Goal: Communication & Community: Answer question/provide support

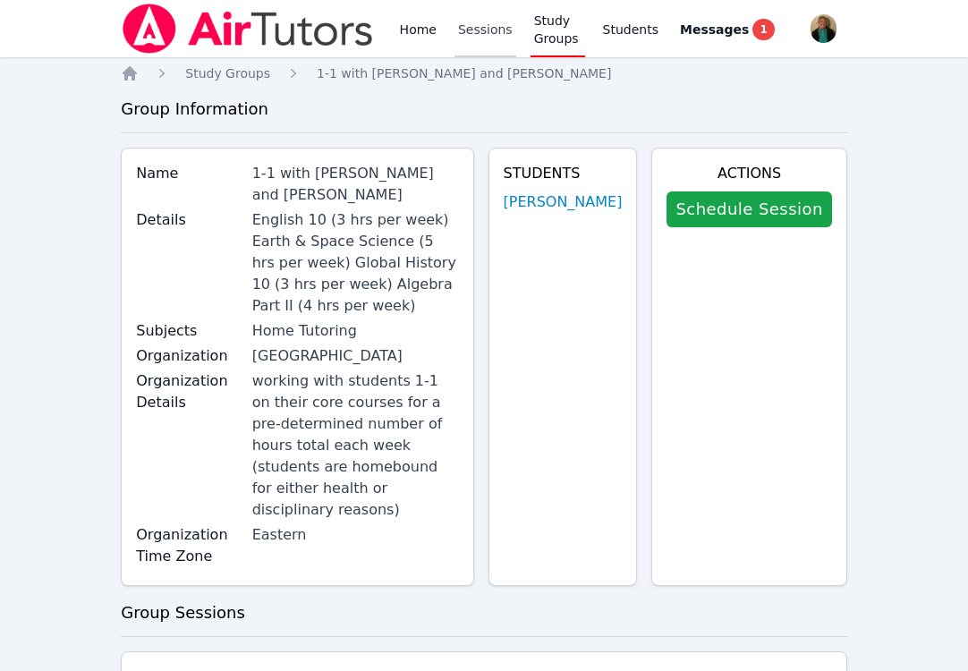
click at [469, 37] on link "Sessions" at bounding box center [485, 28] width 62 height 57
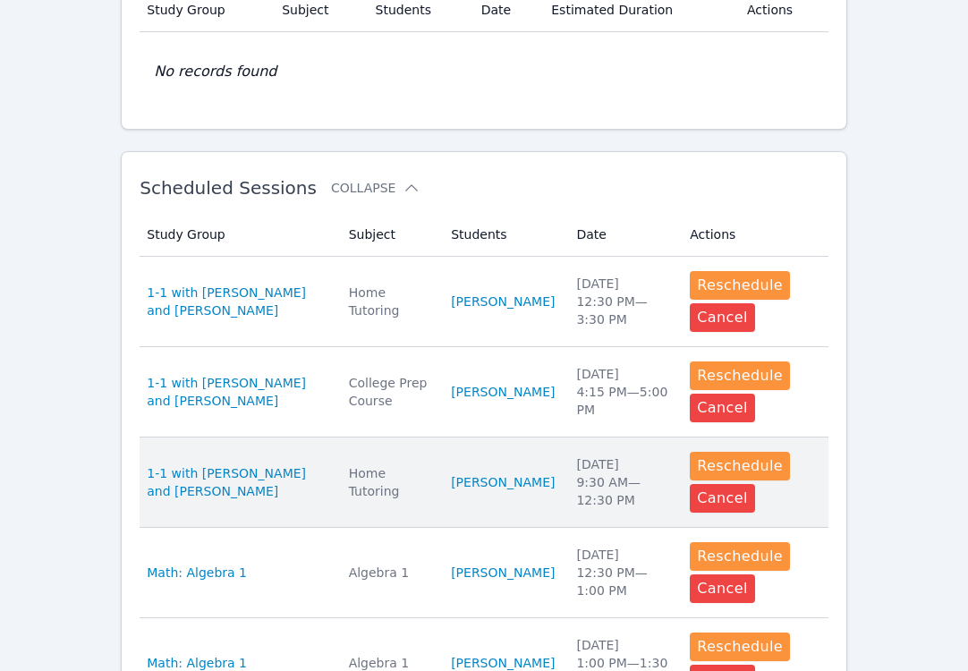
scroll to position [396, 0]
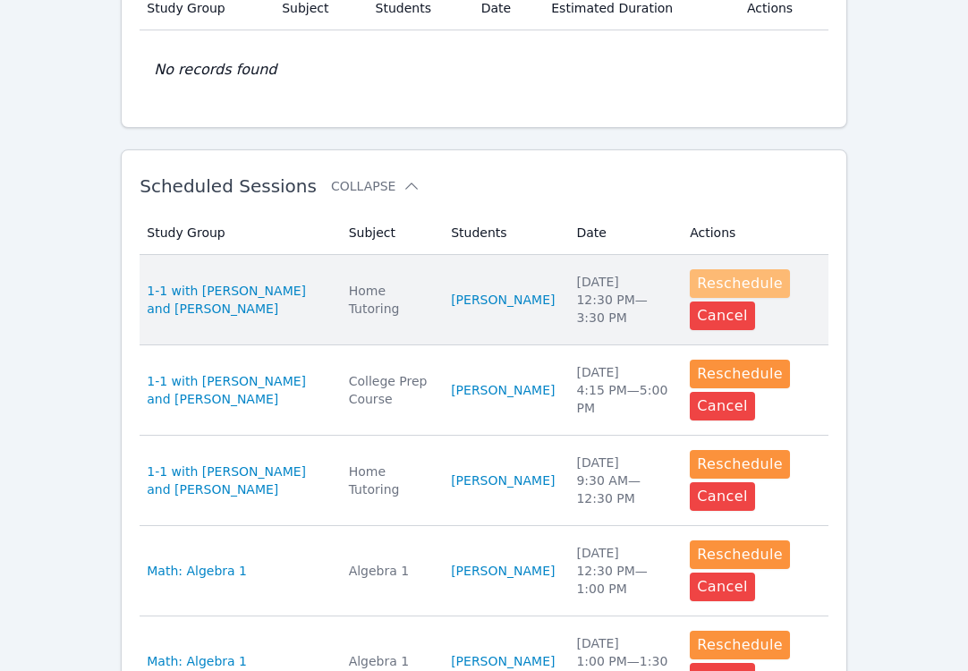
click at [744, 280] on button "Reschedule" at bounding box center [739, 283] width 100 height 29
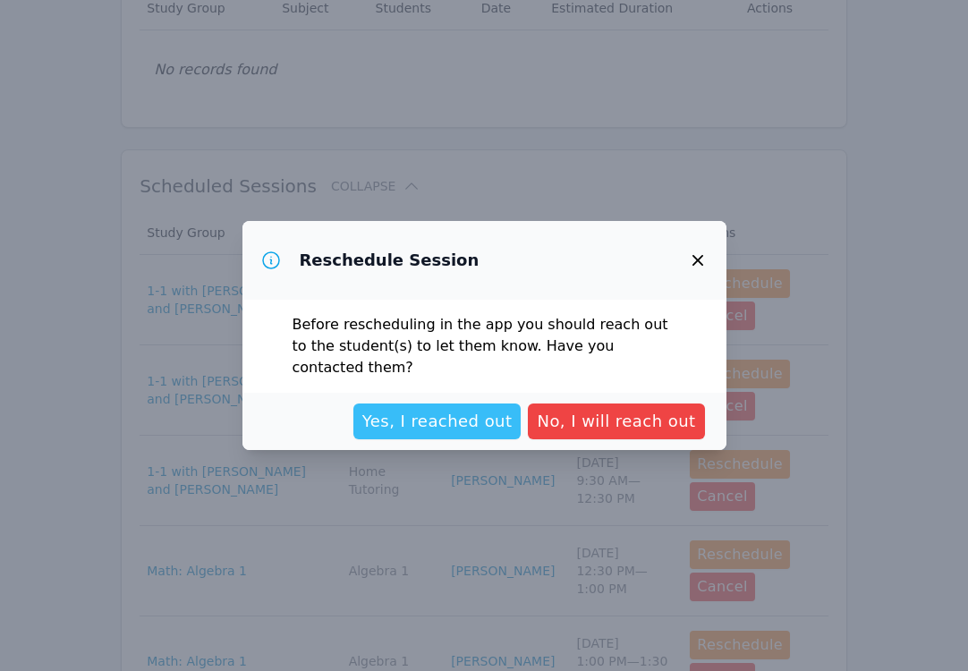
click at [512, 411] on span "Yes, I reached out" at bounding box center [437, 421] width 150 height 25
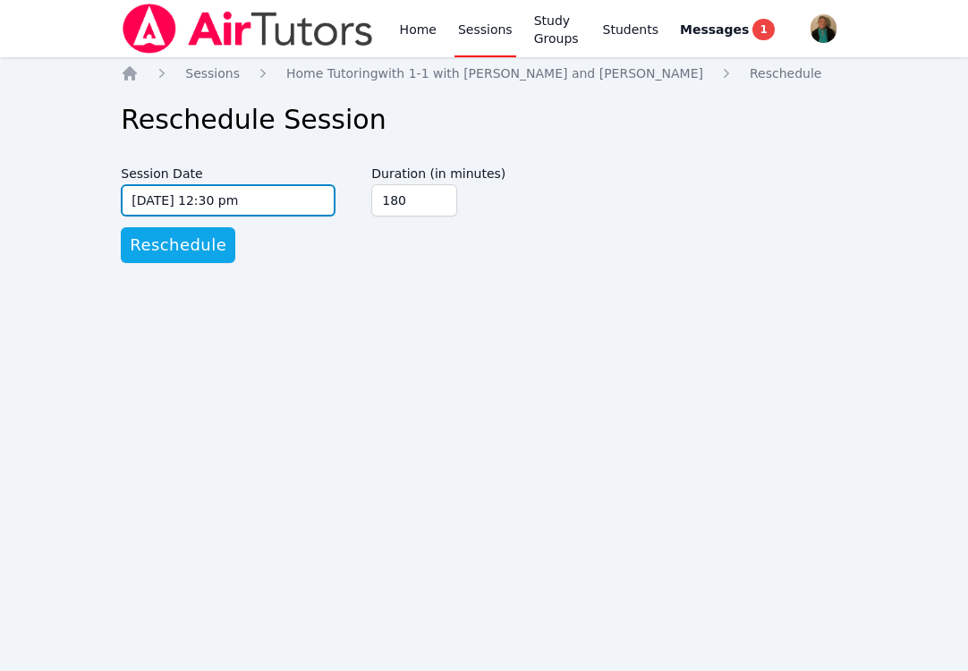
click at [322, 202] on input "[DATE] 12:30 pm" at bounding box center [228, 200] width 215 height 32
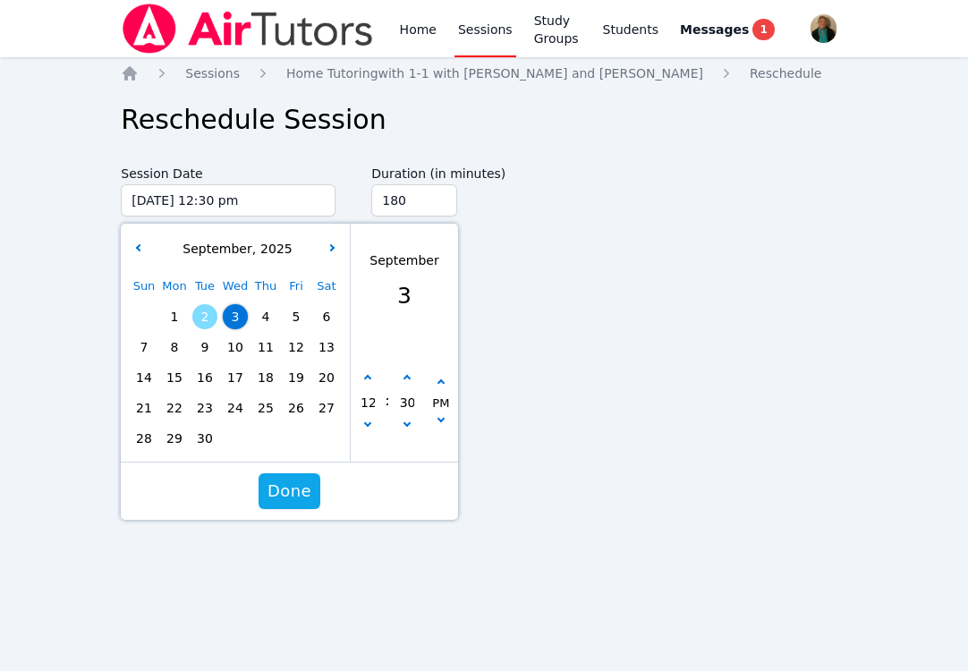
click at [174, 346] on span "8" at bounding box center [174, 346] width 25 height 25
click at [361, 428] on button "button" at bounding box center [368, 427] width 18 height 18
type input "[DATE] 11:30 am"
type input "11"
click at [361, 428] on button "button" at bounding box center [368, 427] width 18 height 18
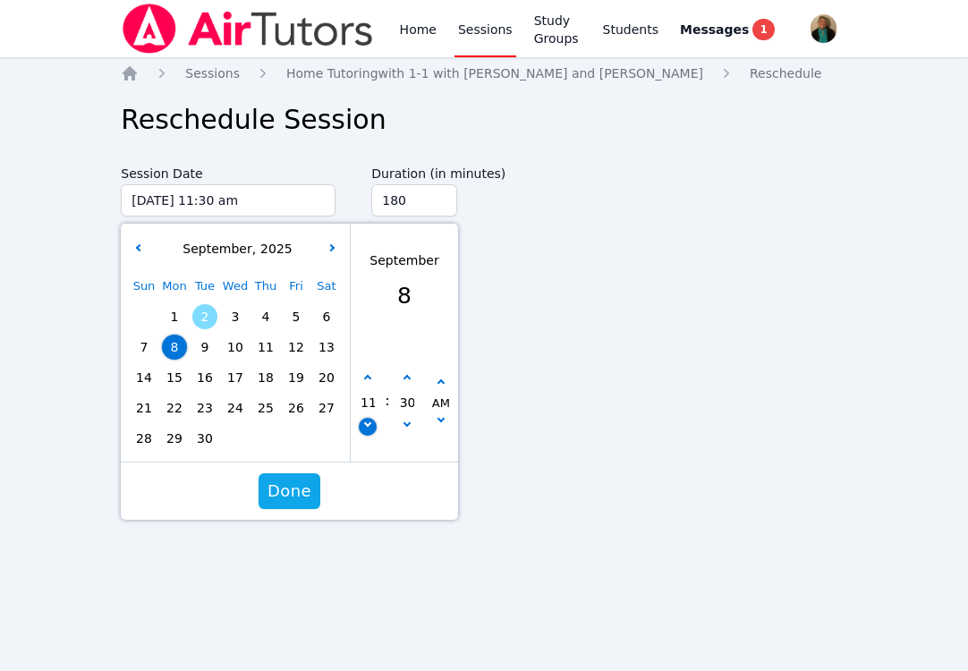
type input "[DATE] 10:30 am"
type input "10"
click at [361, 428] on button "button" at bounding box center [368, 427] width 18 height 18
type input "[DATE] 09:30 am"
type input "09"
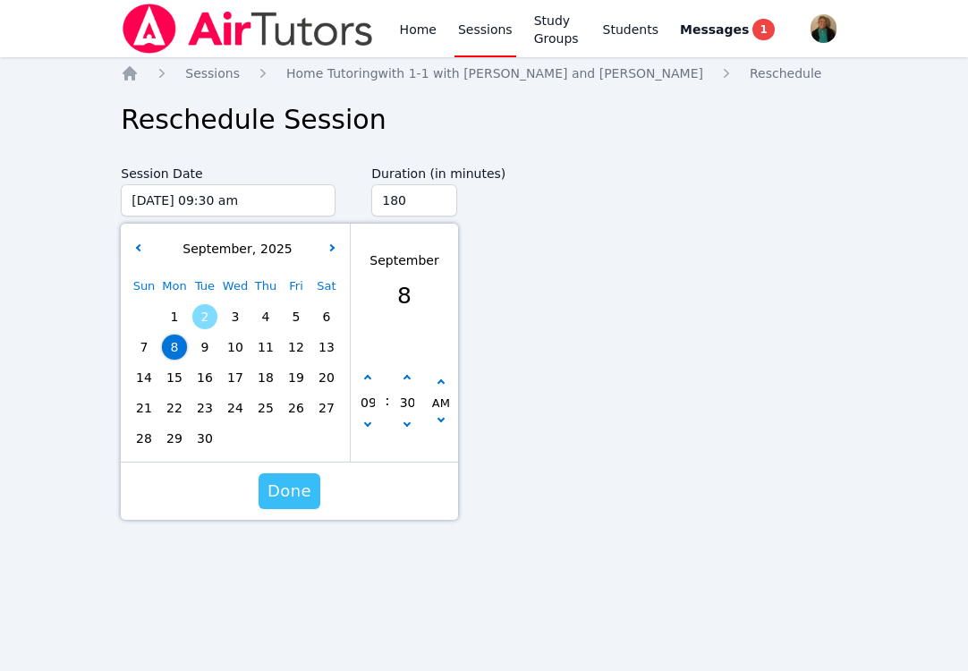
click at [295, 493] on span "Done" at bounding box center [289, 490] width 44 height 25
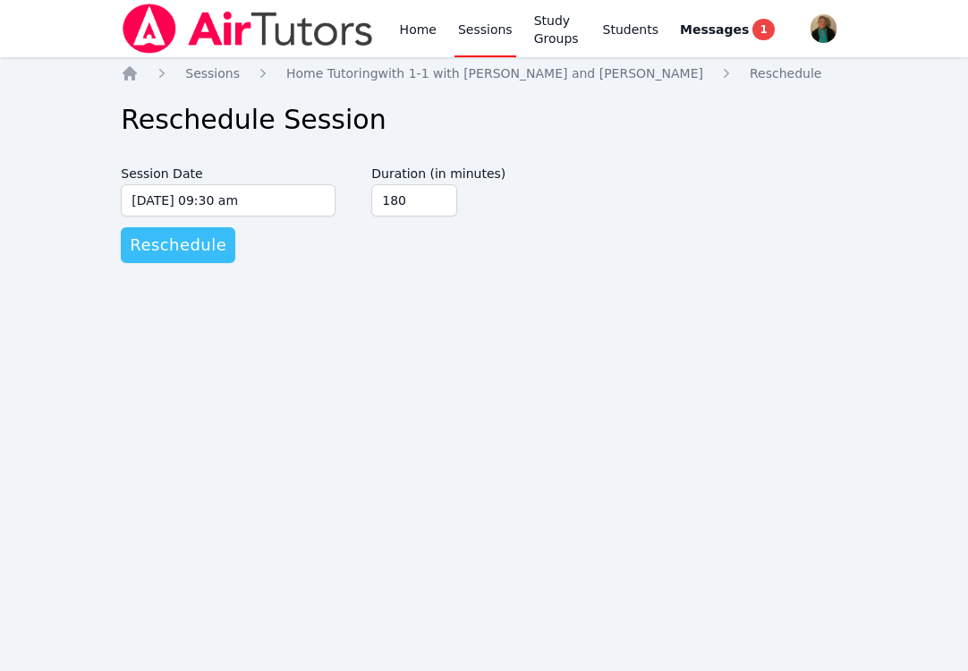
click at [186, 244] on span "Reschedule" at bounding box center [178, 245] width 97 height 25
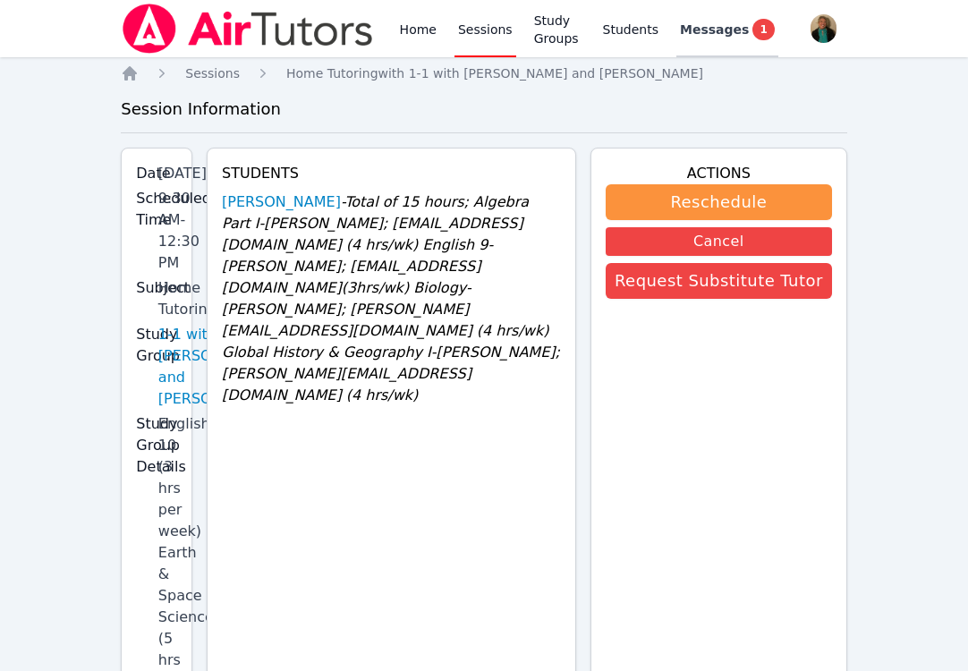
click at [706, 31] on span "Messages" at bounding box center [714, 30] width 69 height 18
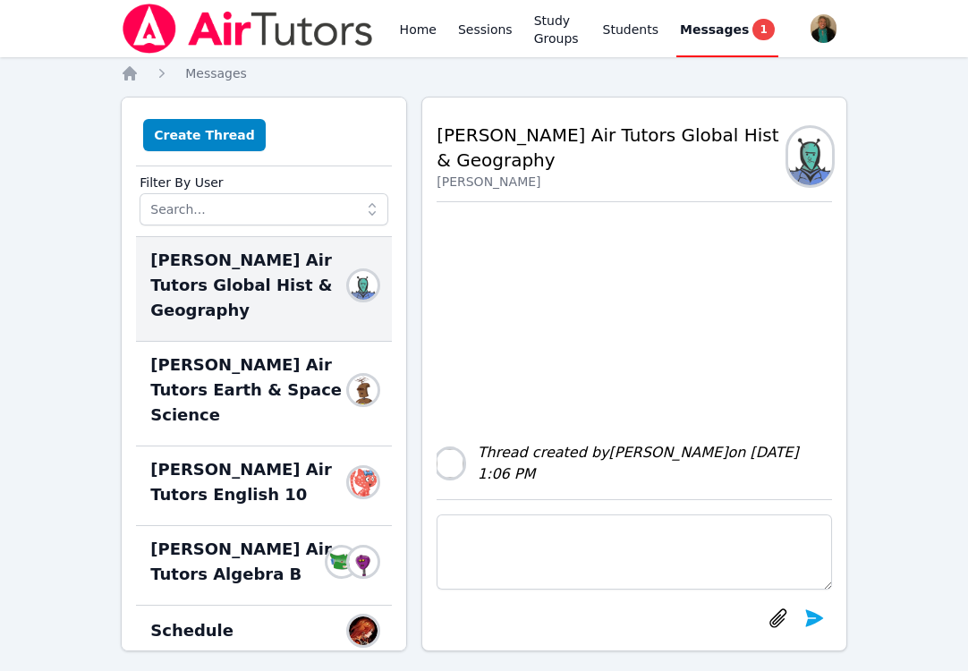
click at [333, 277] on span "[PERSON_NAME] Air Tutors Global Hist & Geography" at bounding box center [253, 285] width 206 height 75
click at [213, 129] on button "Create Thread" at bounding box center [204, 135] width 123 height 32
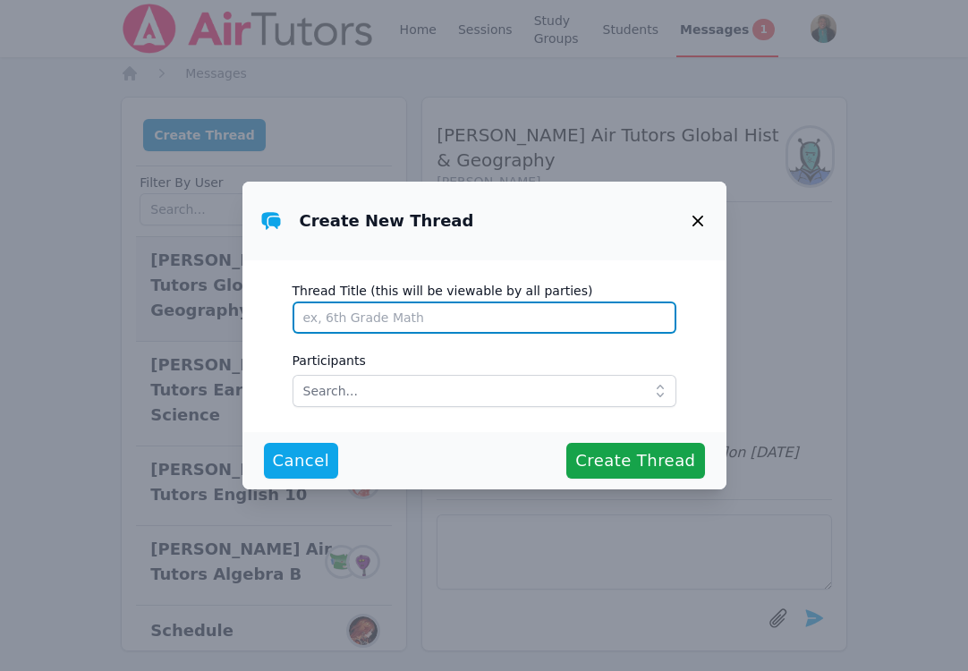
click at [378, 321] on input "Thread Title (this will be viewable by all parties)" at bounding box center [484, 317] width 384 height 32
type input "T"
type input "W"
type input "Tutoring for BH!"
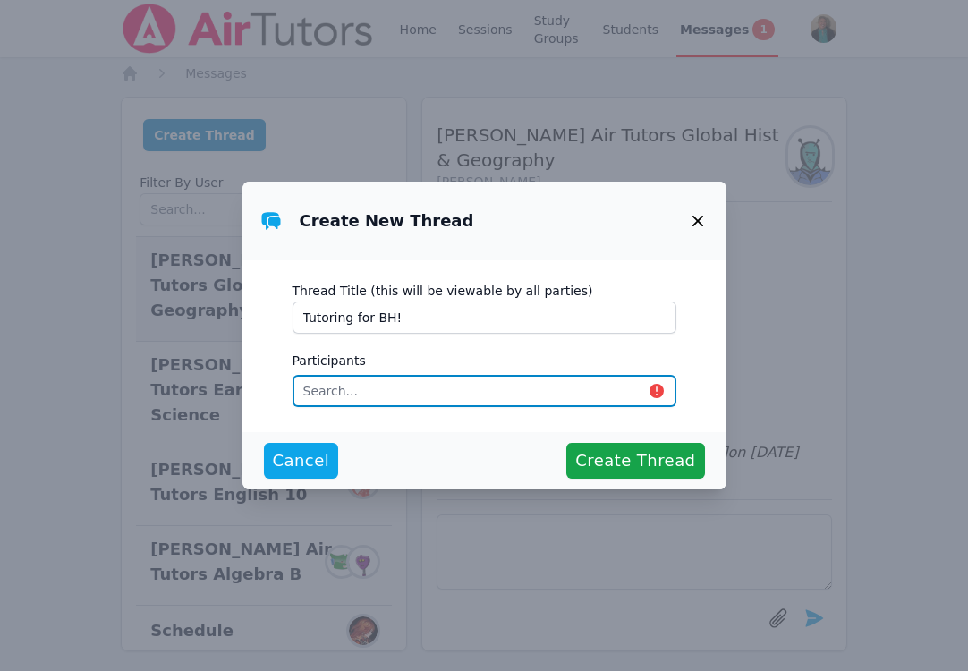
click at [379, 402] on input "text" at bounding box center [484, 391] width 384 height 32
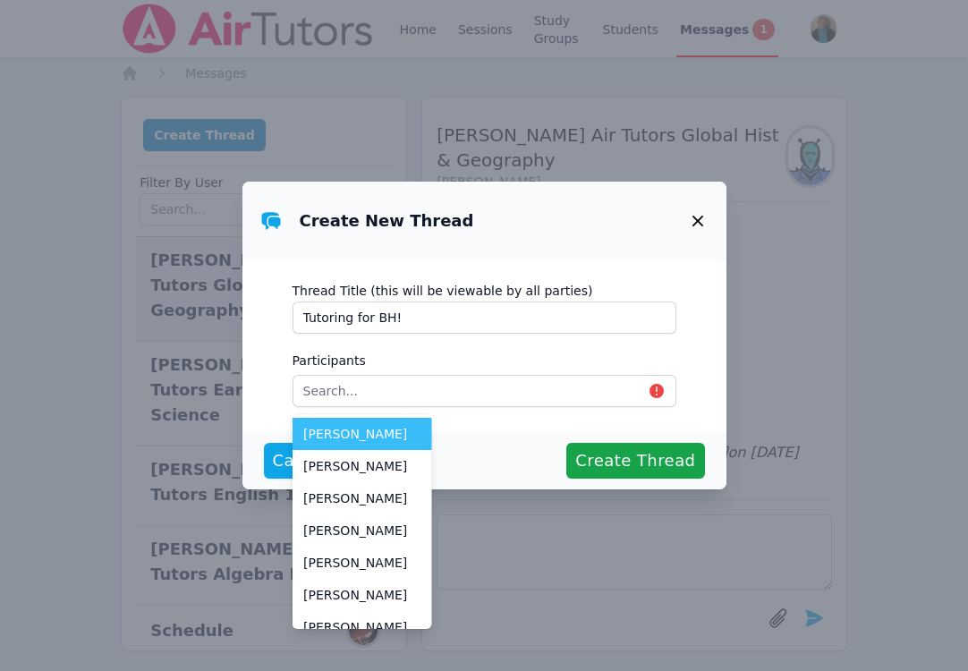
click at [694, 215] on icon "button" at bounding box center [697, 220] width 21 height 21
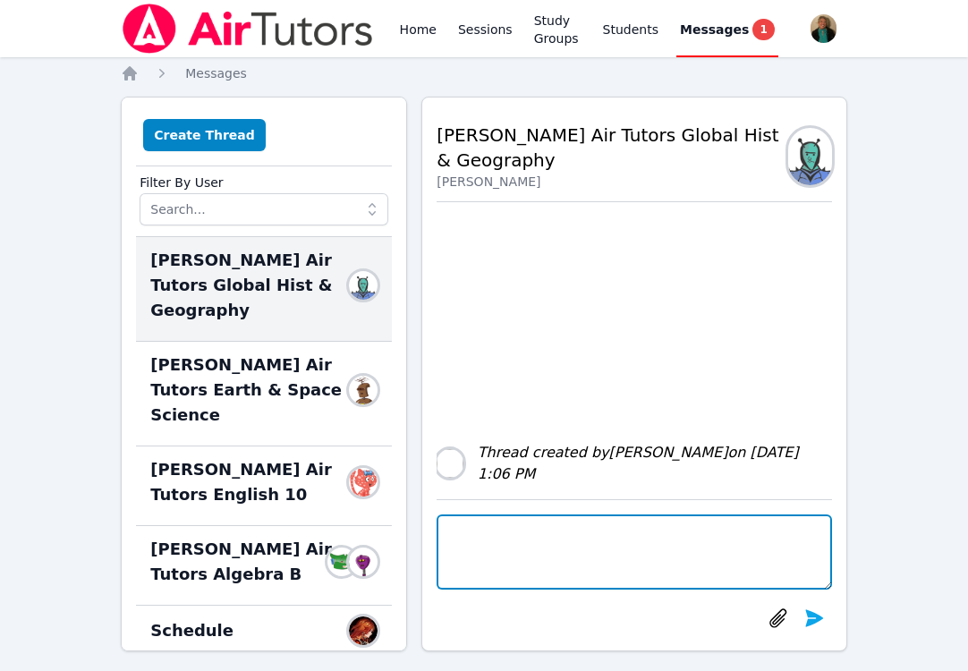
click at [536, 542] on textarea at bounding box center [633, 551] width 395 height 75
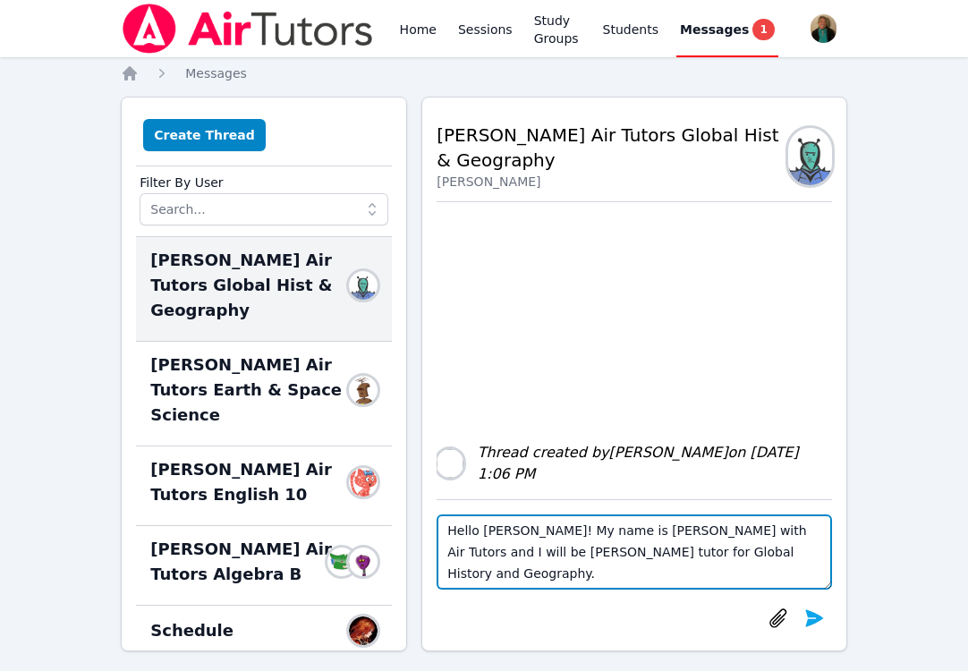
click at [537, 588] on textarea "Hello [PERSON_NAME]! My name is [PERSON_NAME] with Air Tutors and I will be [PE…" at bounding box center [633, 551] width 395 height 75
click at [580, 551] on textarea "Hello [PERSON_NAME]! My name is [PERSON_NAME] with Air Tutors and I will be [PE…" at bounding box center [633, 551] width 395 height 75
click at [596, 571] on textarea "Hello [PERSON_NAME]! My name is [PERSON_NAME] with Air Tutors and I will be [PE…" at bounding box center [633, 551] width 395 height 75
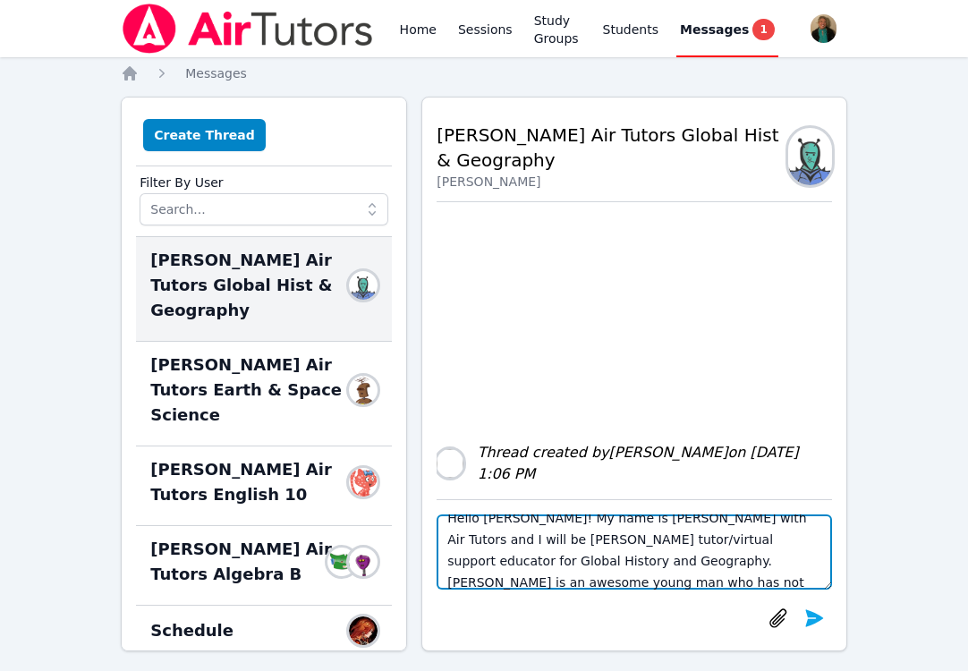
scroll to position [14, 0]
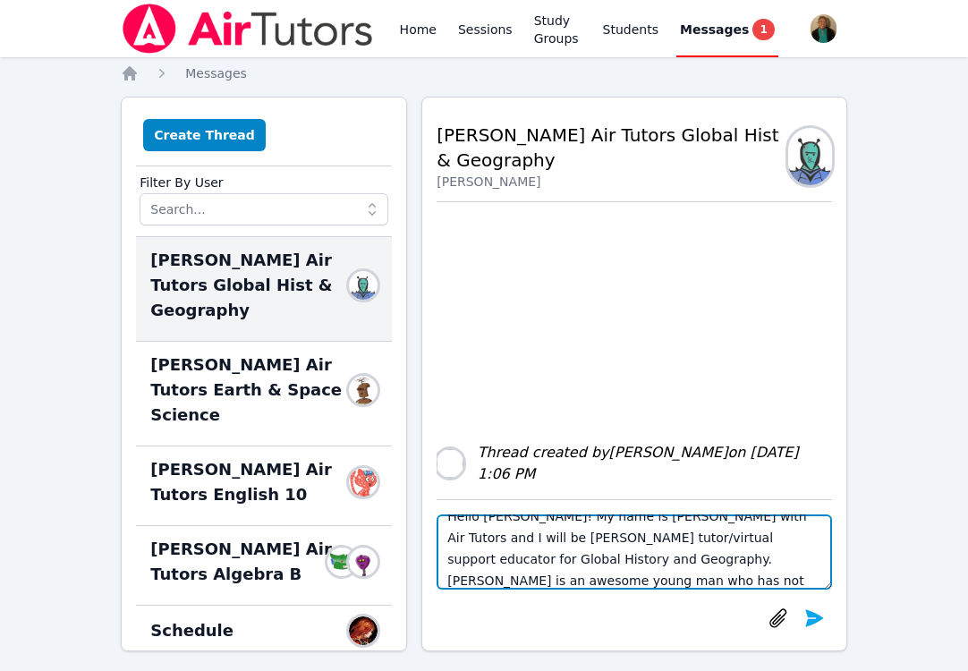
drag, startPoint x: 740, startPoint y: 581, endPoint x: 589, endPoint y: 560, distance: 152.6
click at [589, 560] on textarea "Hello [PERSON_NAME]! My name is [PERSON_NAME] with Air Tutors and I will be [PE…" at bounding box center [633, 551] width 395 height 75
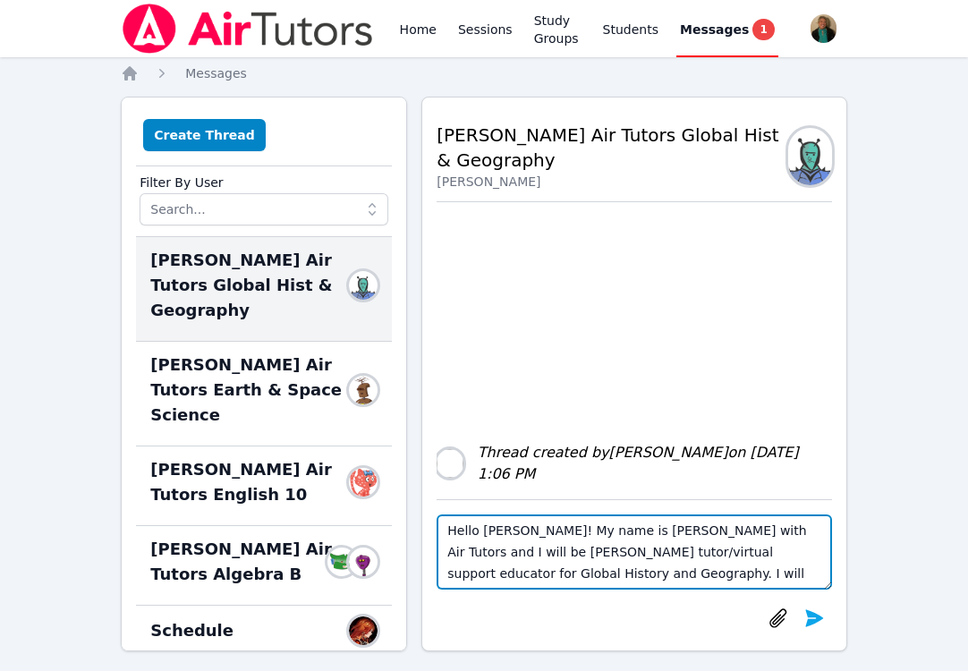
scroll to position [13, 0]
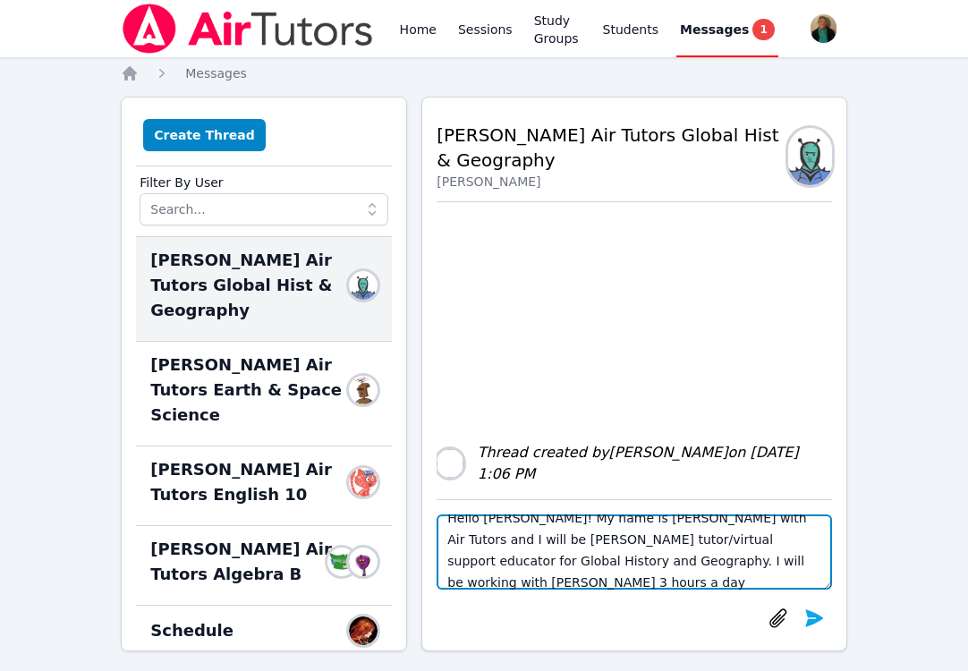
click at [750, 561] on textarea "Hello [PERSON_NAME]! My name is [PERSON_NAME] with Air Tutors and I will be [PE…" at bounding box center [633, 551] width 395 height 75
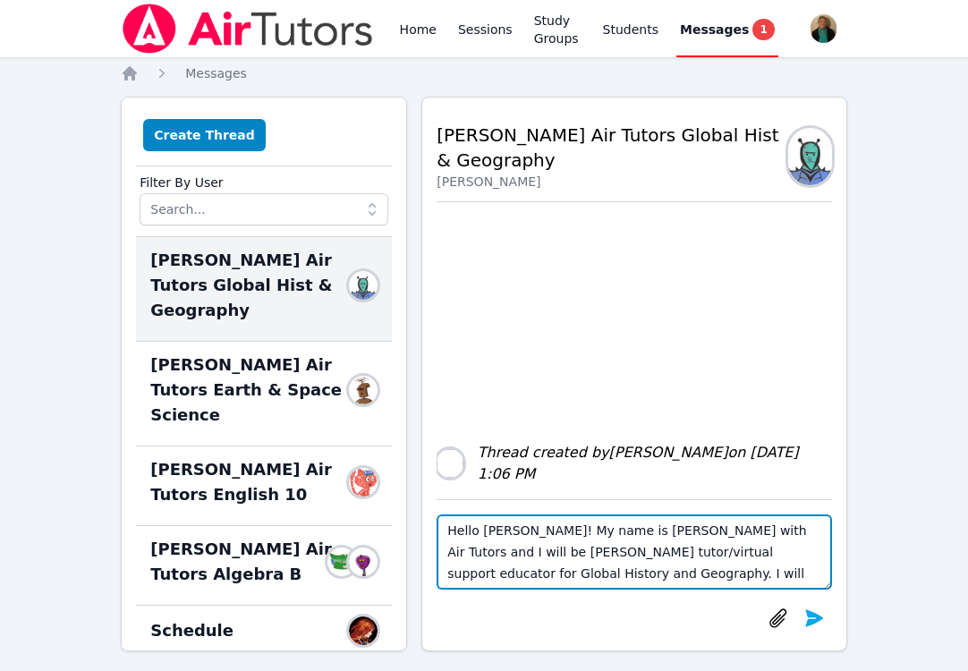
scroll to position [21, 0]
click at [483, 579] on textarea "Hello [PERSON_NAME]! My name is [PERSON_NAME] with Air Tutors and I will be [PE…" at bounding box center [633, 551] width 395 height 75
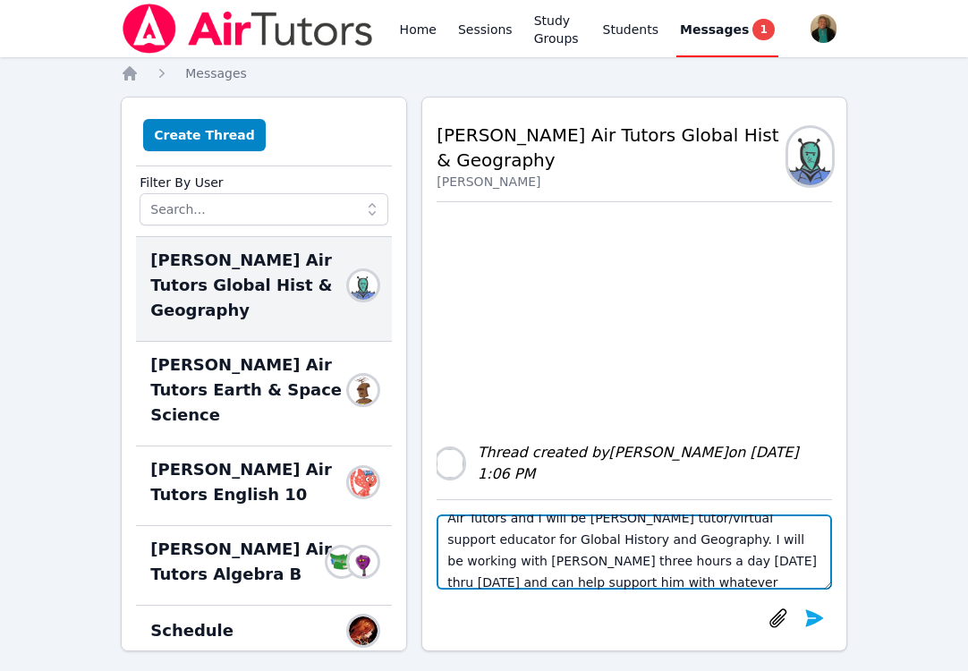
scroll to position [55, 0]
click at [821, 564] on textarea "Hello [PERSON_NAME]! My name is [PERSON_NAME] with Air Tutors and I will be [PE…" at bounding box center [633, 551] width 395 height 75
click at [671, 581] on textarea "Hello [PERSON_NAME]! My name is [PERSON_NAME] with Air Tutors and I will be [PE…" at bounding box center [633, 551] width 395 height 75
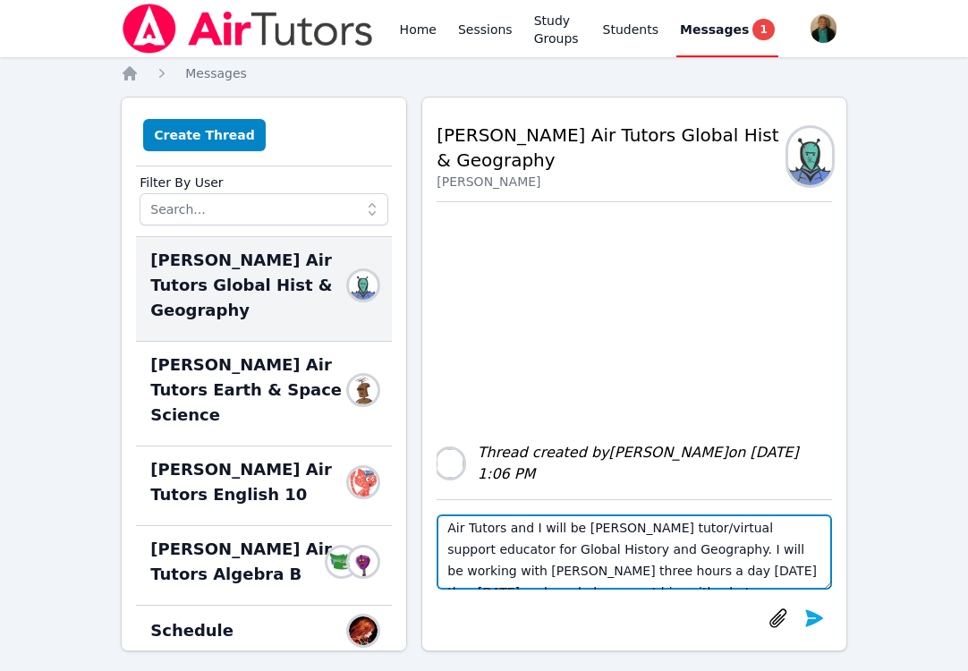
scroll to position [43, 0]
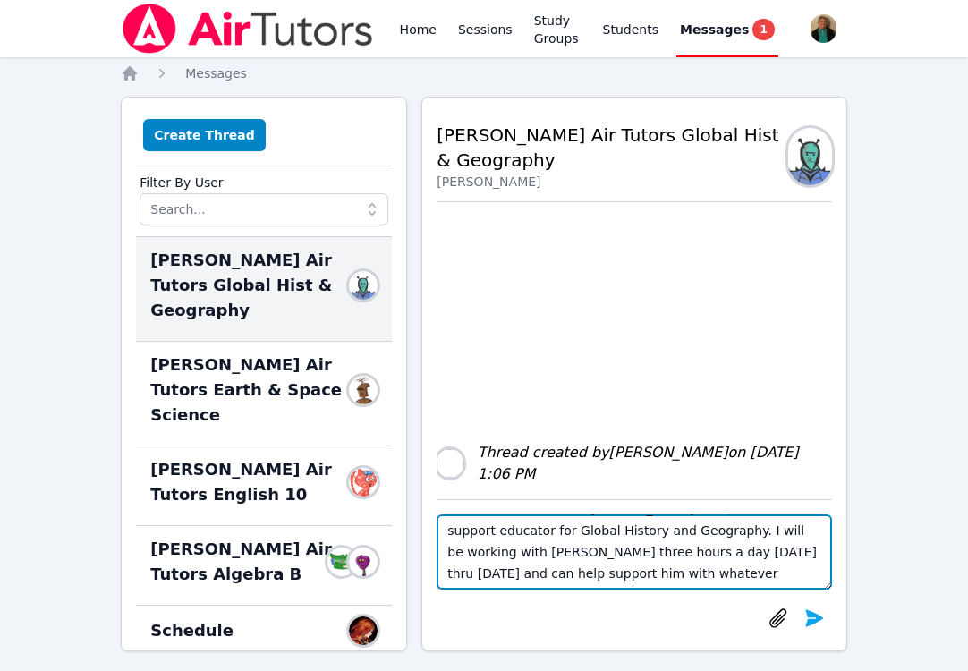
click at [819, 550] on textarea "Hello [PERSON_NAME]! My name is [PERSON_NAME] with Air Tutors and I will be [PE…" at bounding box center [633, 551] width 395 height 75
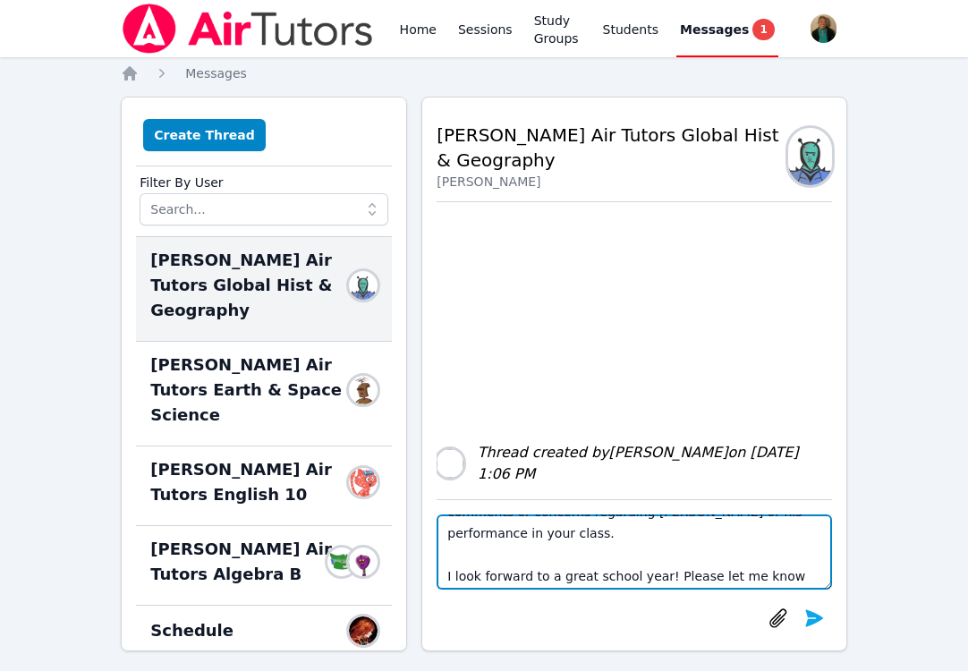
scroll to position [148, 0]
click at [499, 575] on textarea "Hello [PERSON_NAME]! My name is [PERSON_NAME] with Air Tutors and I will be [PE…" at bounding box center [633, 551] width 395 height 75
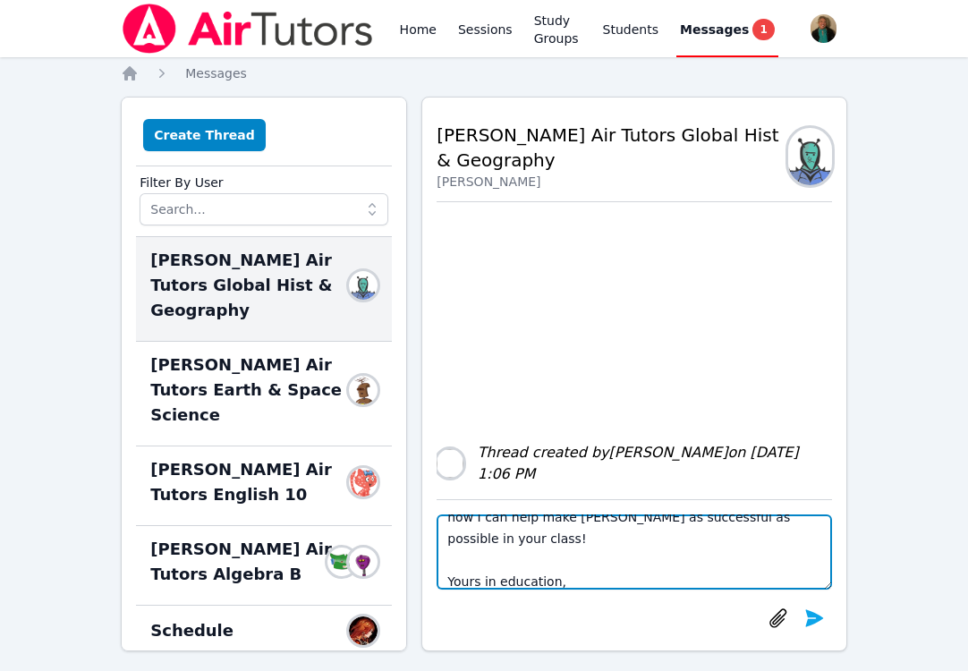
scroll to position [236, 0]
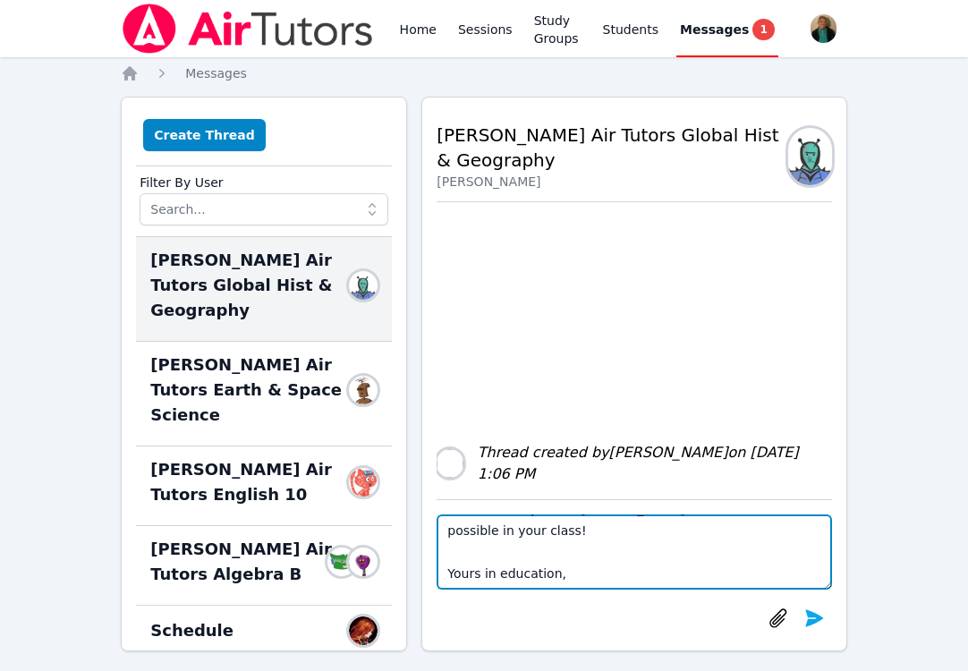
click at [554, 531] on textarea "Hello [PERSON_NAME]! My name is [PERSON_NAME] with Air Tutors and I will be [PE…" at bounding box center [633, 551] width 395 height 75
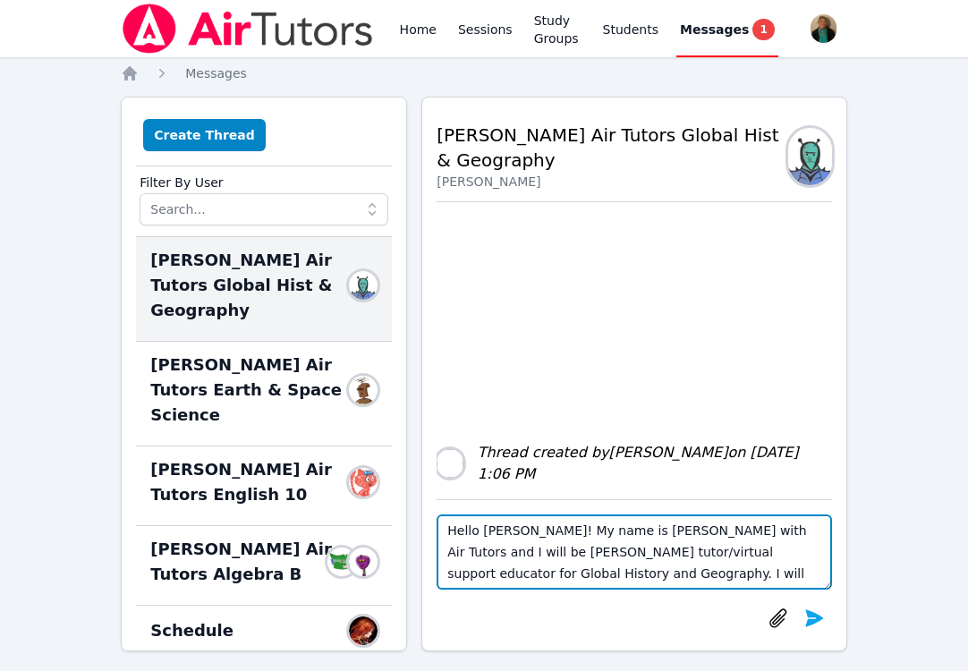
drag, startPoint x: 534, startPoint y: 576, endPoint x: 450, endPoint y: 455, distance: 147.1
click at [450, 454] on div "[PERSON_NAME] Air Tutors Global Hist & Geography [PERSON_NAME] Thread created b…" at bounding box center [633, 374] width 395 height 524
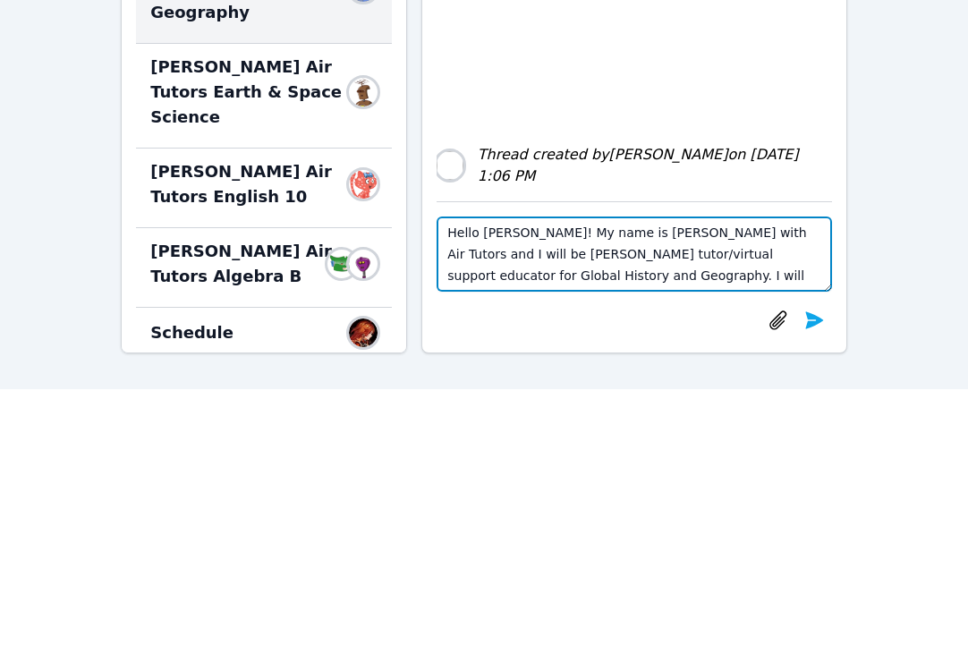
scroll to position [343, 0]
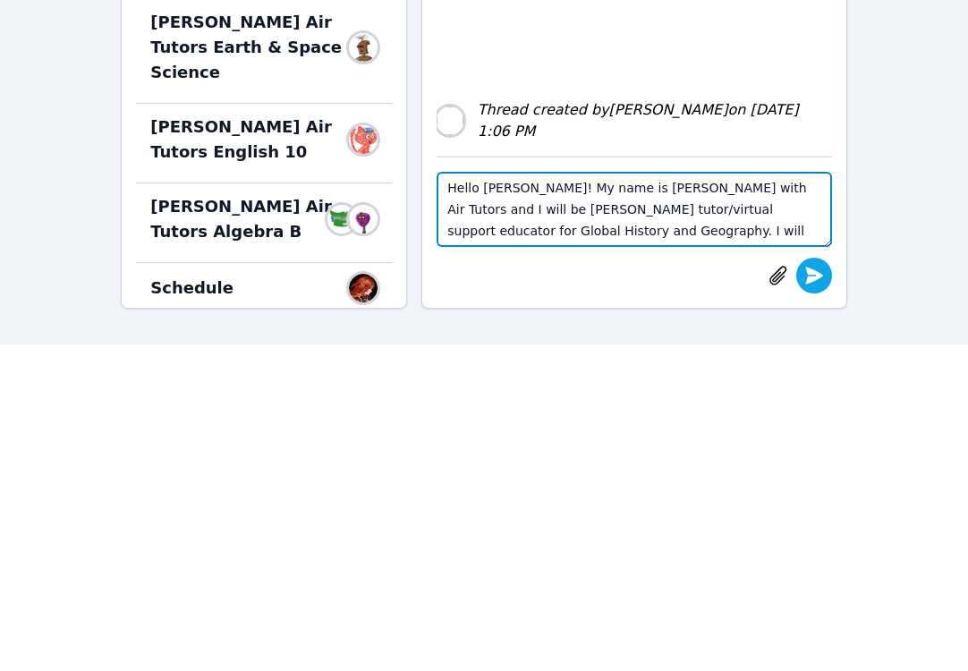
type textarea "Hello [PERSON_NAME]! My name is [PERSON_NAME] with Air Tutors and I will be [PE…"
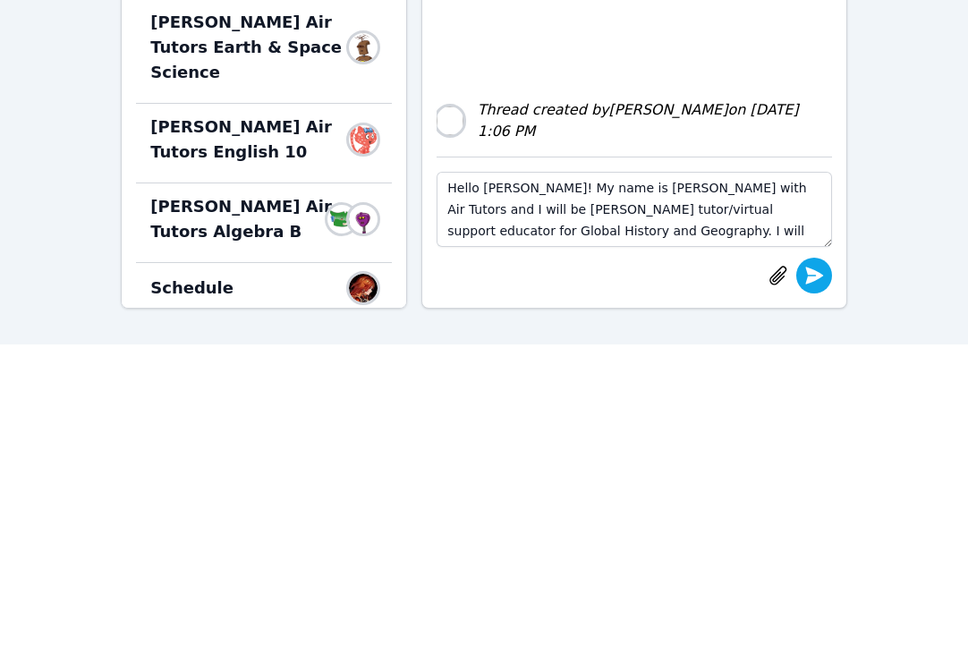
click at [808, 275] on icon "submit" at bounding box center [813, 275] width 21 height 21
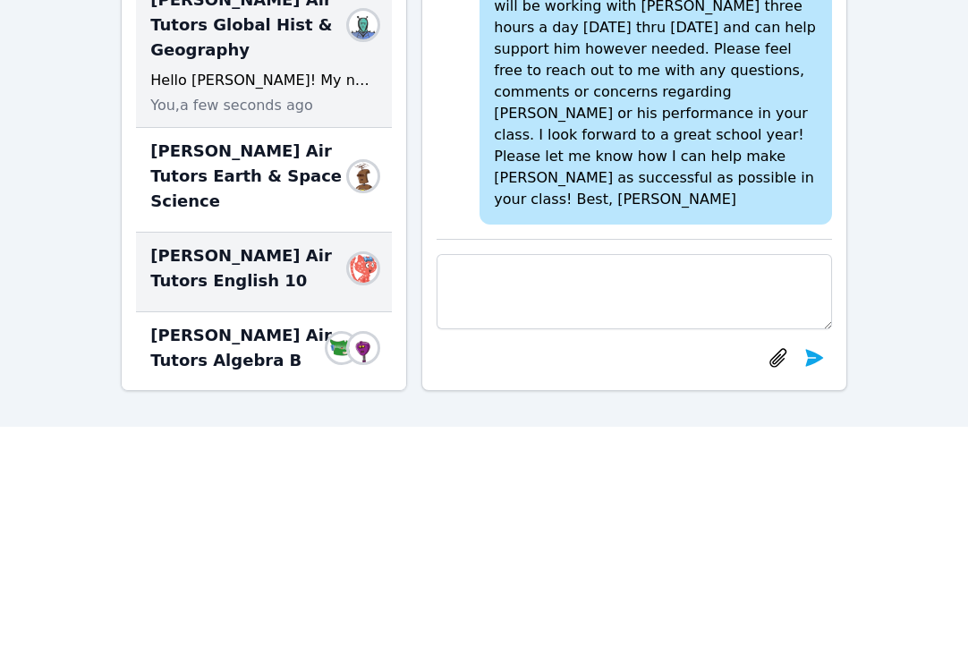
scroll to position [259, 0]
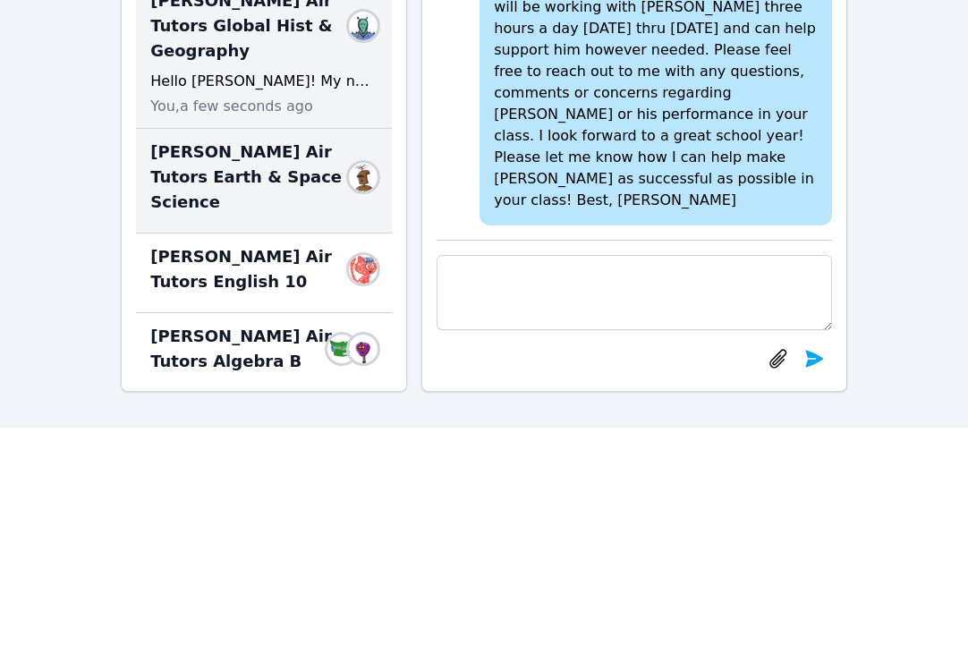
click at [289, 142] on span "[PERSON_NAME] Air Tutors Earth & Space Science" at bounding box center [253, 177] width 206 height 75
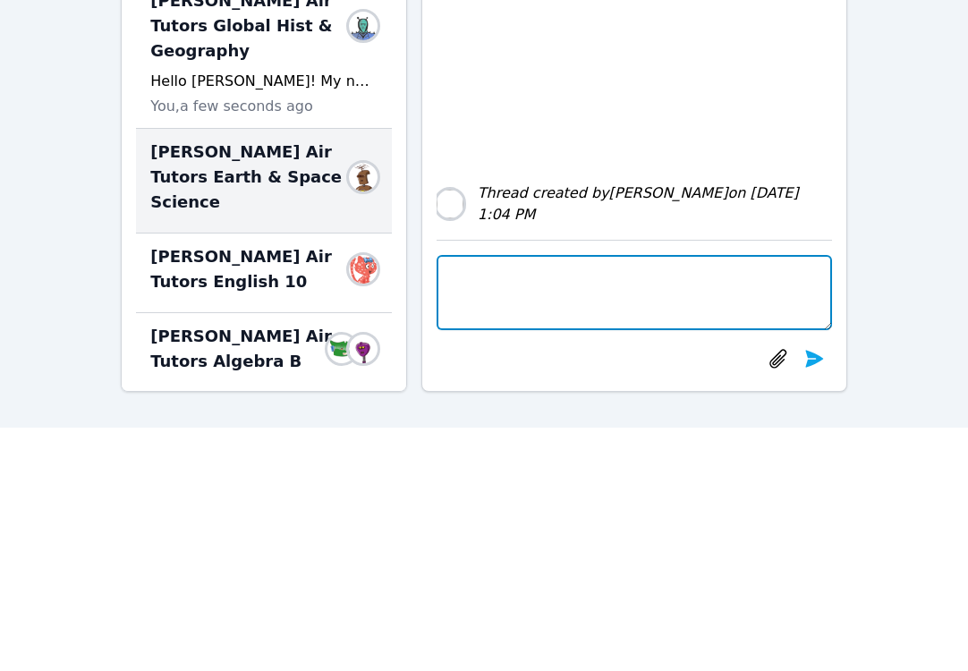
click at [478, 265] on textarea at bounding box center [633, 292] width 395 height 75
paste textarea "Hello [PERSON_NAME]! My name is [PERSON_NAME] with Air Tutors and I will be [PE…"
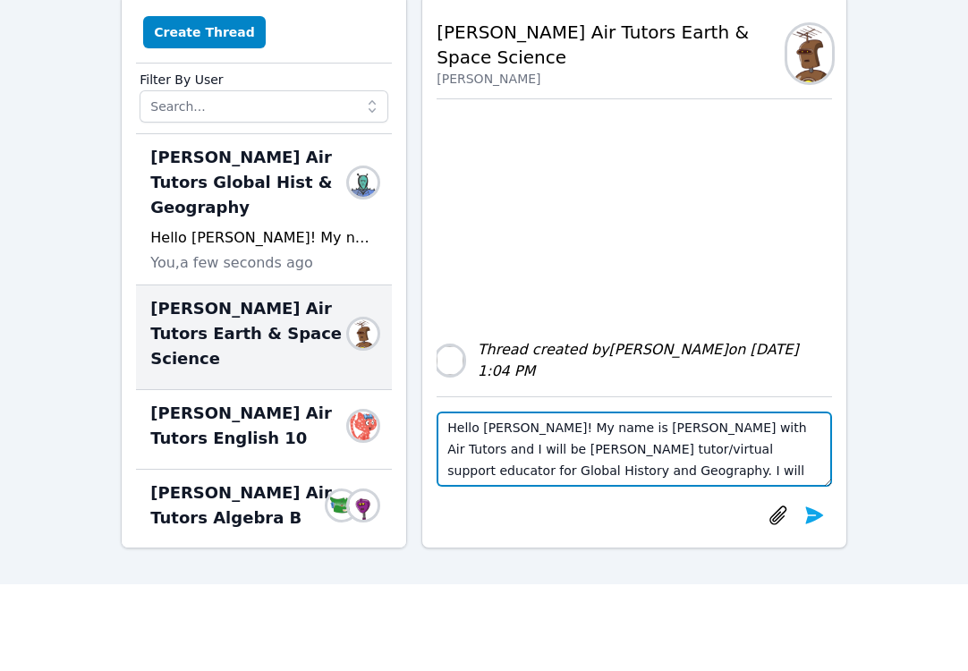
scroll to position [106, 0]
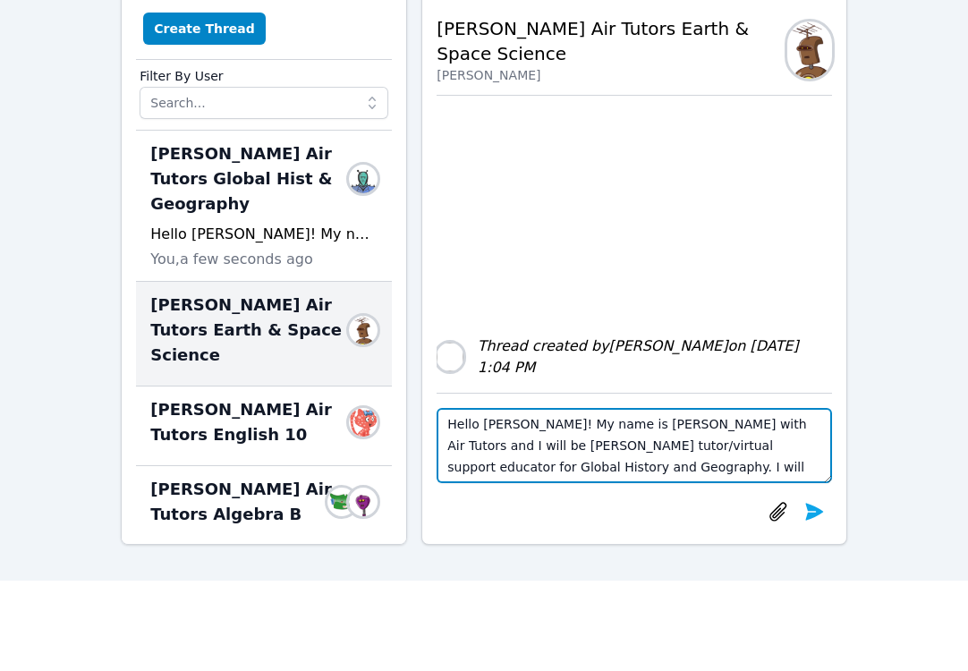
click at [533, 423] on textarea "Hello [PERSON_NAME]! My name is [PERSON_NAME] with Air Tutors and I will be [PE…" at bounding box center [633, 445] width 395 height 75
click at [579, 445] on textarea "Hello [PERSON_NAME]! My name is [PERSON_NAME] with Air Tutors and I will be [PE…" at bounding box center [633, 445] width 395 height 75
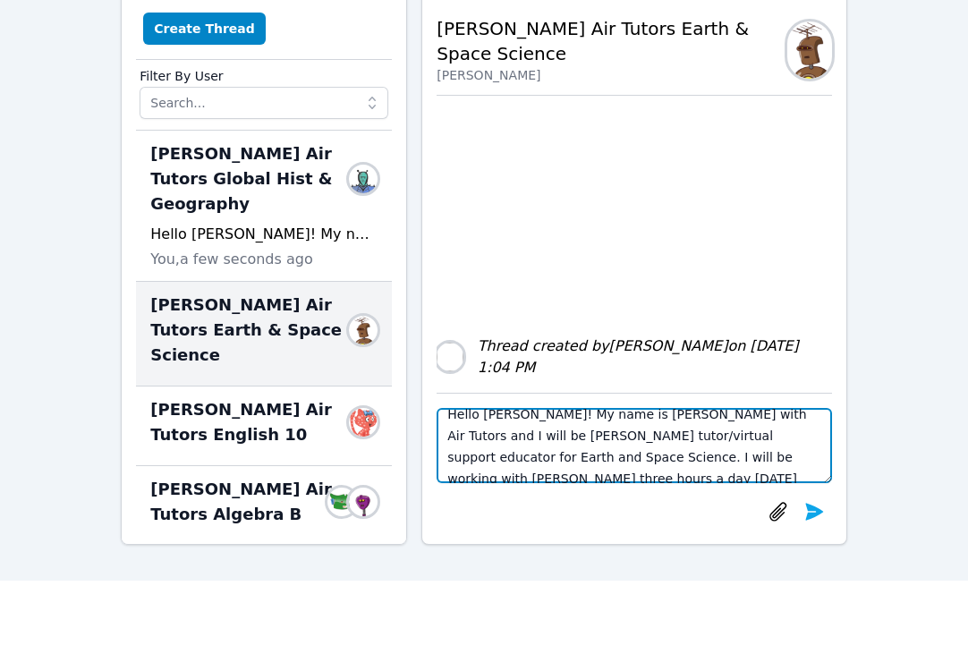
scroll to position [0, 0]
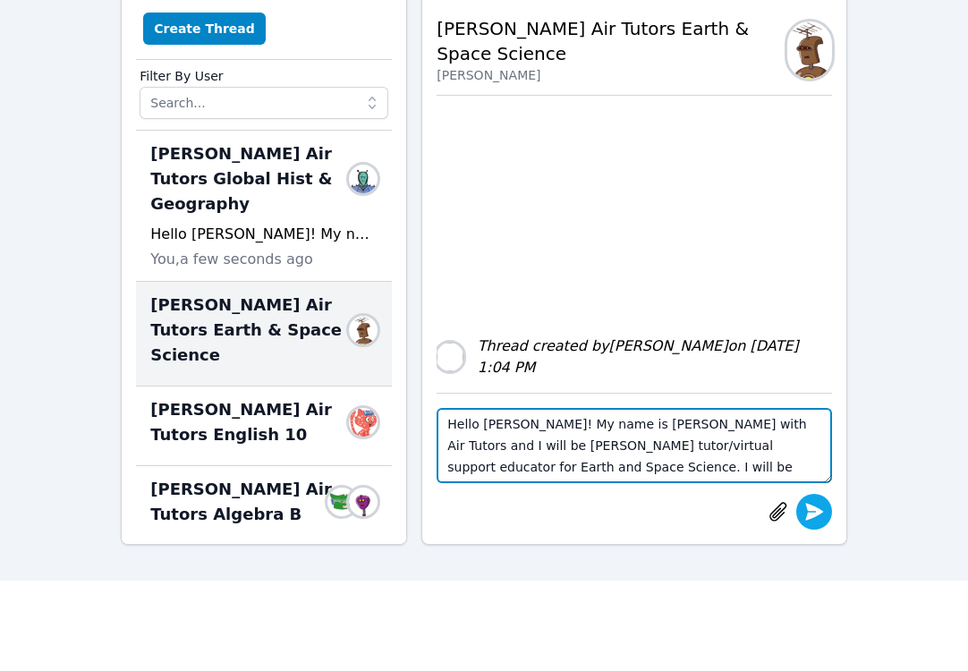
type textarea "Hello [PERSON_NAME]! My name is [PERSON_NAME] with Air Tutors and I will be [PE…"
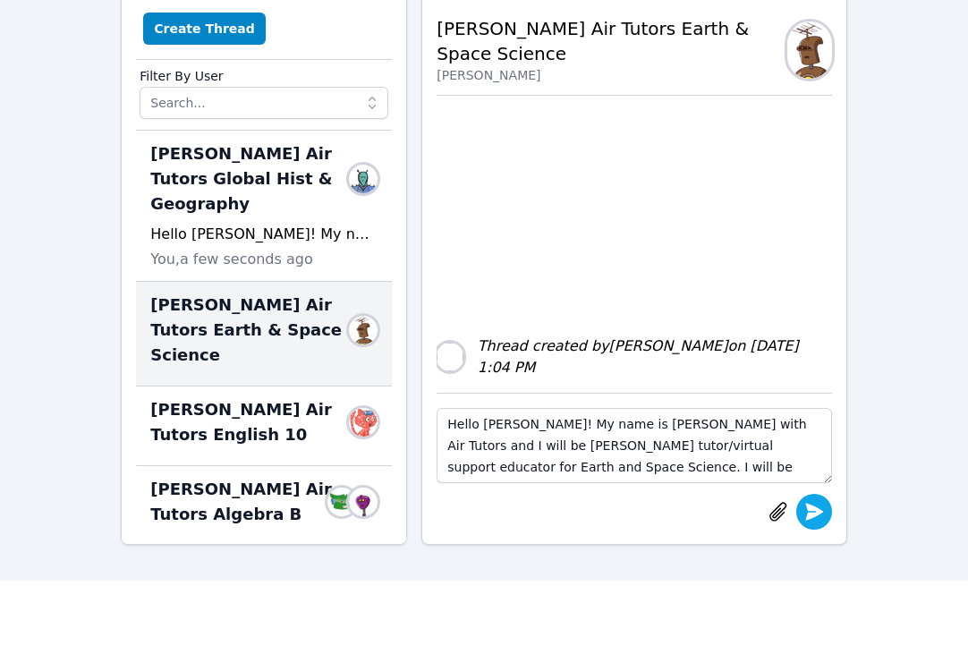
click at [817, 510] on icon "submit" at bounding box center [814, 511] width 18 height 17
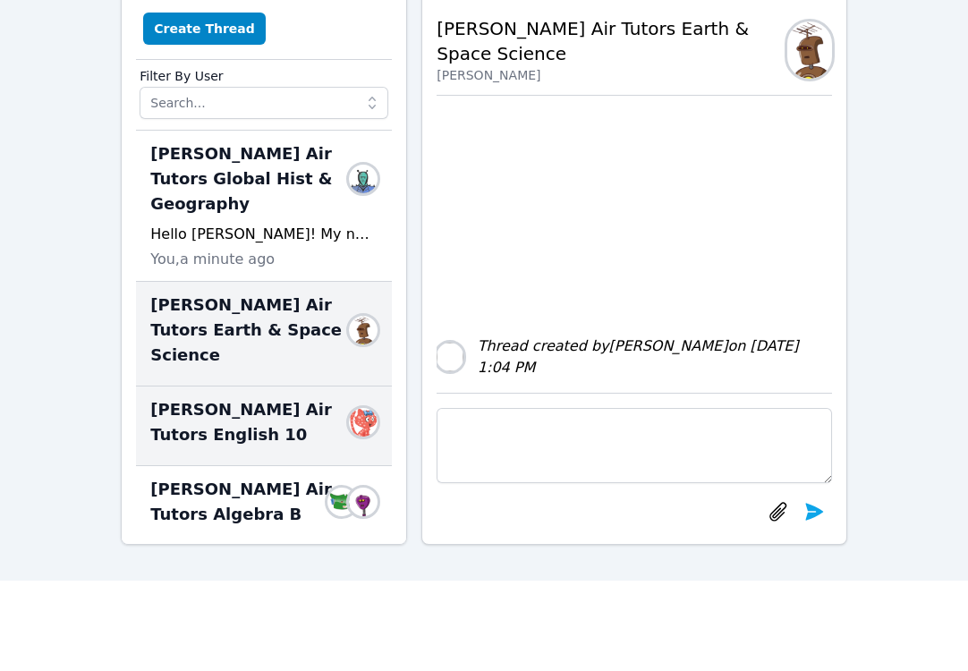
click at [204, 397] on span "[PERSON_NAME] Air Tutors English 10" at bounding box center [253, 422] width 206 height 50
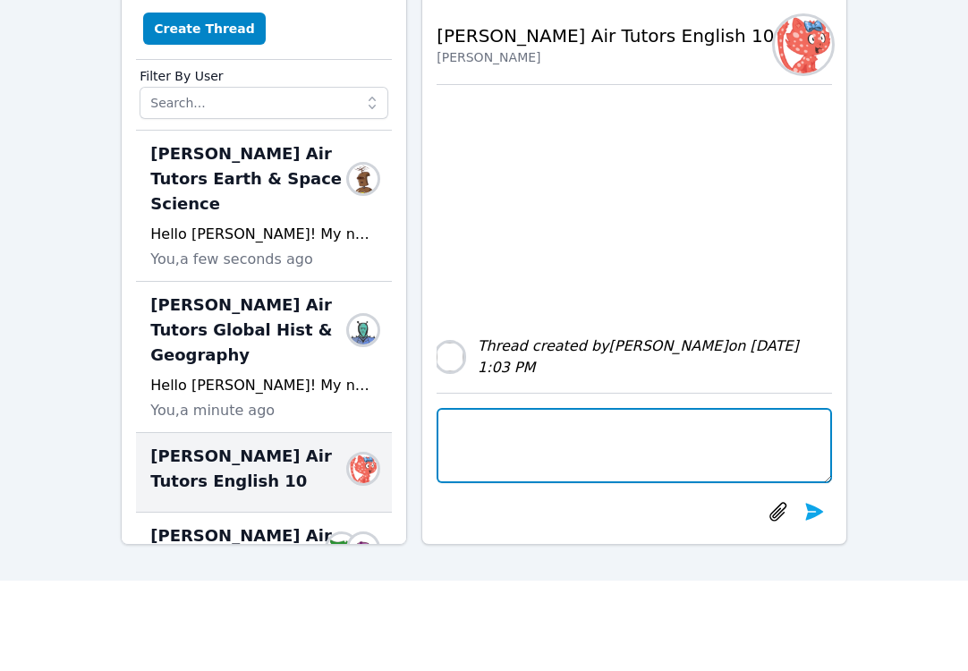
click at [493, 438] on textarea at bounding box center [633, 445] width 395 height 75
paste textarea "Hello [PERSON_NAME]! My name is [PERSON_NAME] with Air Tutors and I will be [PE…"
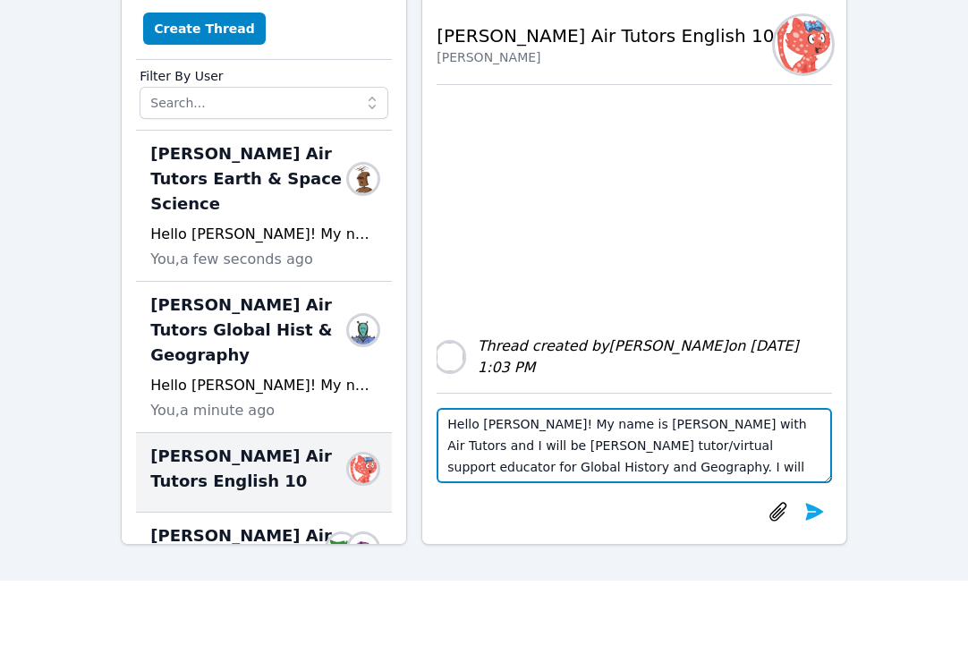
click at [531, 422] on textarea "Hello [PERSON_NAME]! My name is [PERSON_NAME] with Air Tutors and I will be [PE…" at bounding box center [633, 445] width 395 height 75
click at [579, 467] on textarea "Hello [PERSON_NAME]! My name is [PERSON_NAME] with Air Tutors and I will be [PE…" at bounding box center [633, 445] width 395 height 75
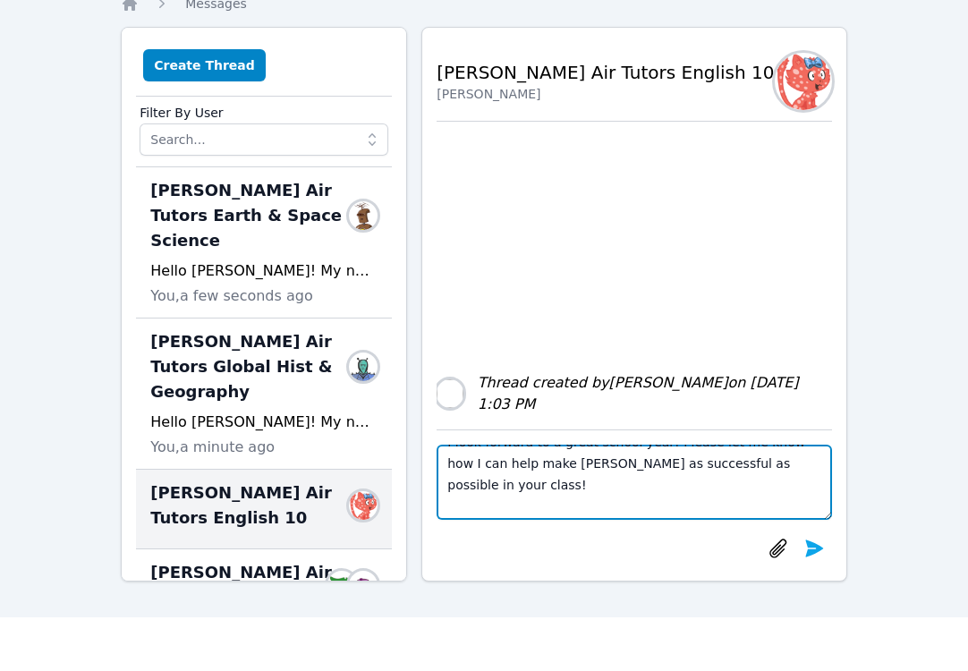
scroll to position [215, 0]
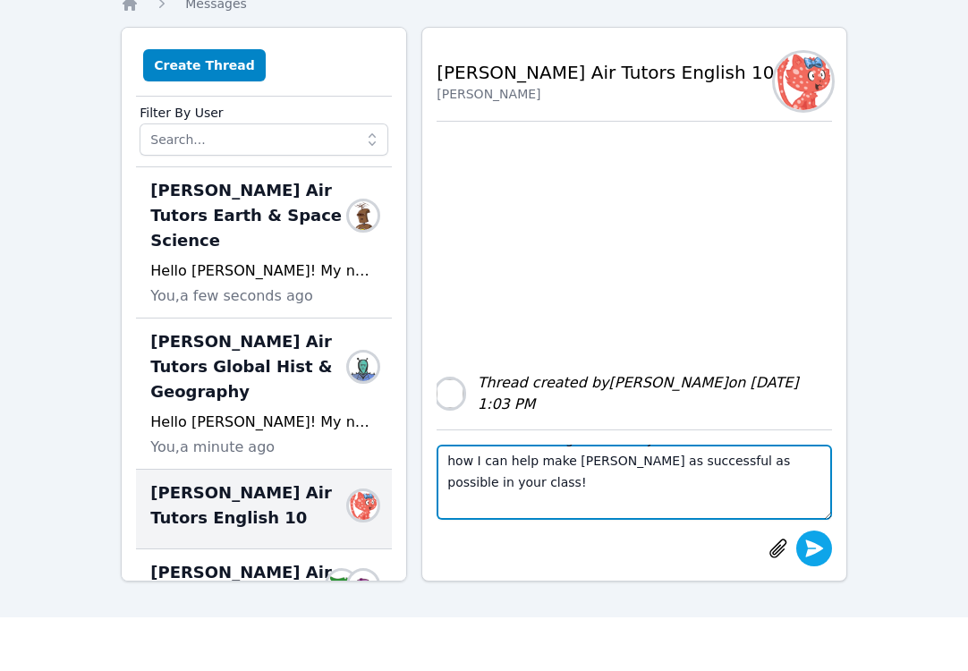
type textarea "Hello [PERSON_NAME]! My name is [PERSON_NAME] with Air Tutors and I will be [PE…"
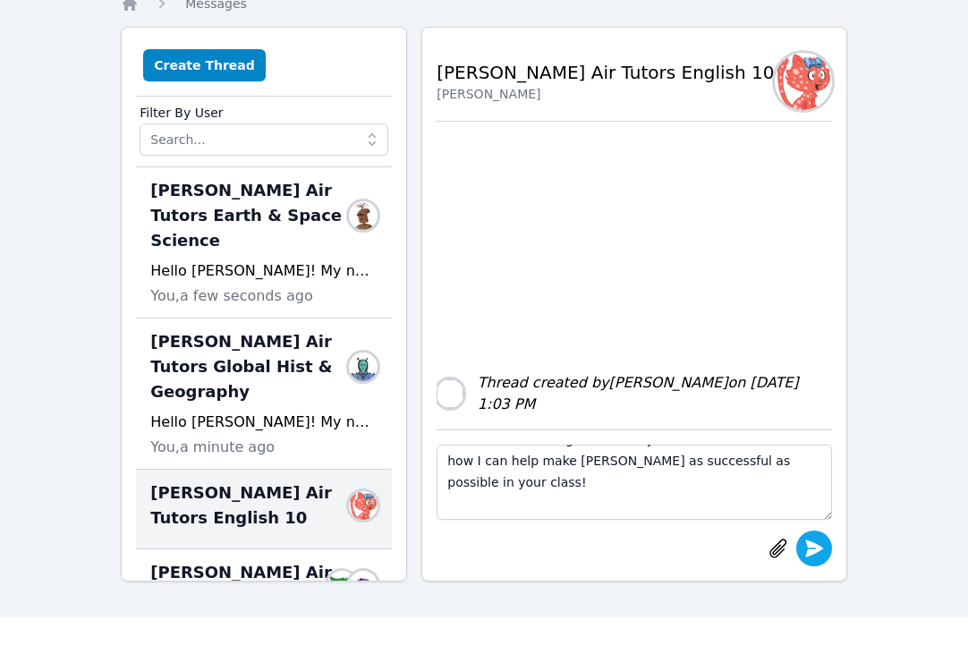
click at [813, 546] on icon "submit" at bounding box center [814, 547] width 18 height 17
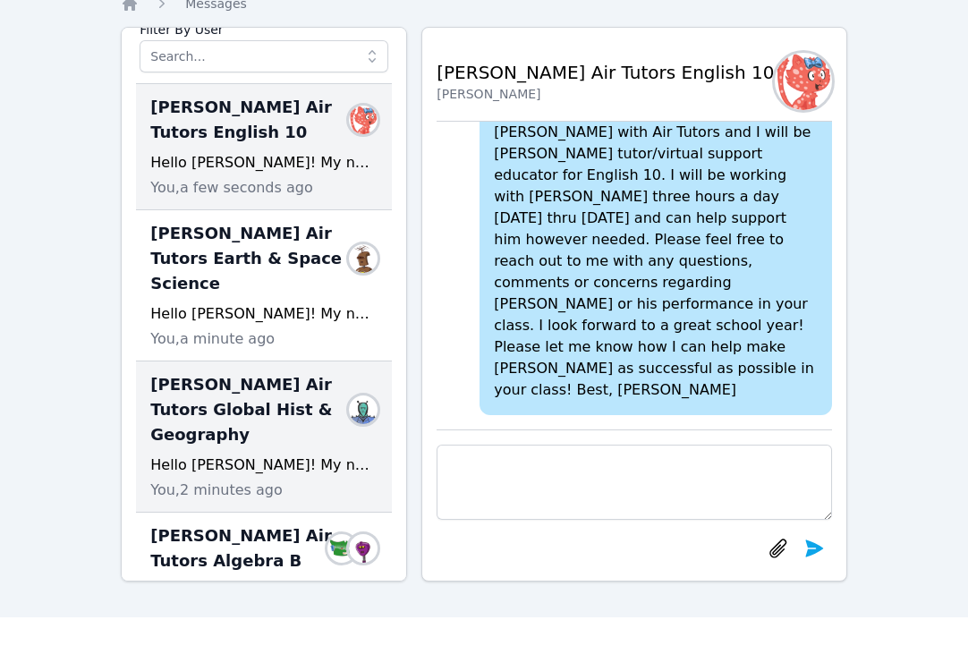
scroll to position [97, 0]
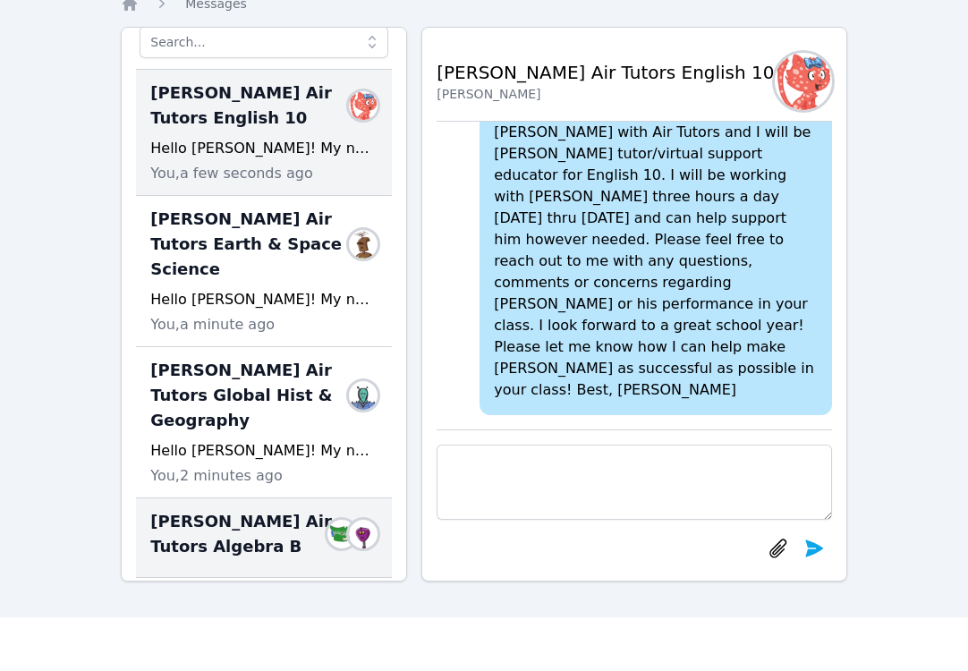
click at [265, 509] on span "[PERSON_NAME] Air Tutors Algebra B" at bounding box center [242, 534] width 184 height 50
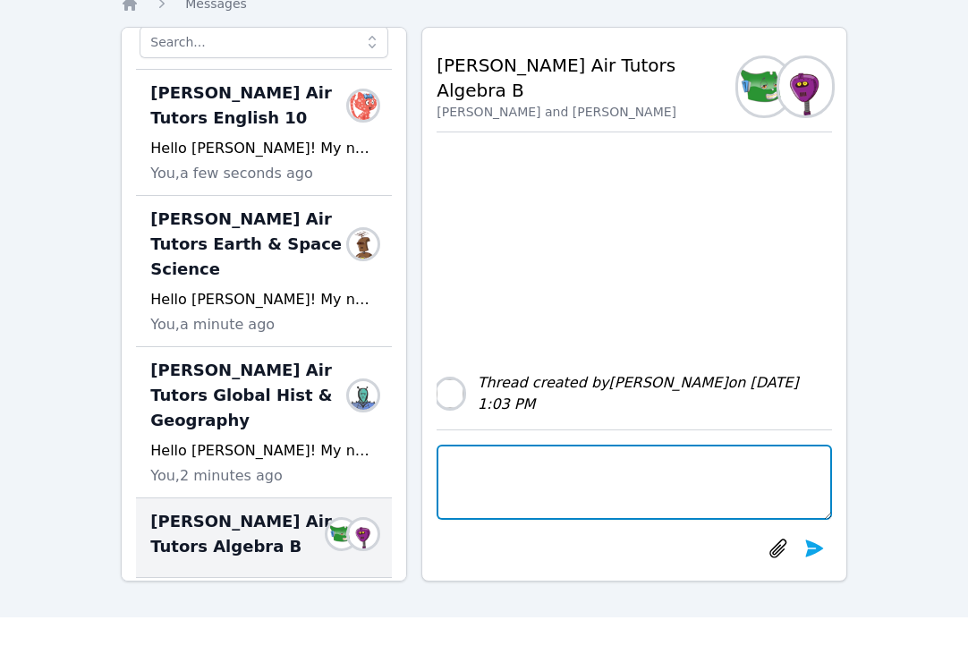
click at [579, 492] on textarea at bounding box center [633, 481] width 395 height 75
paste textarea "Hello [PERSON_NAME]! My name is [PERSON_NAME] with Air Tutors and I will be [PE…"
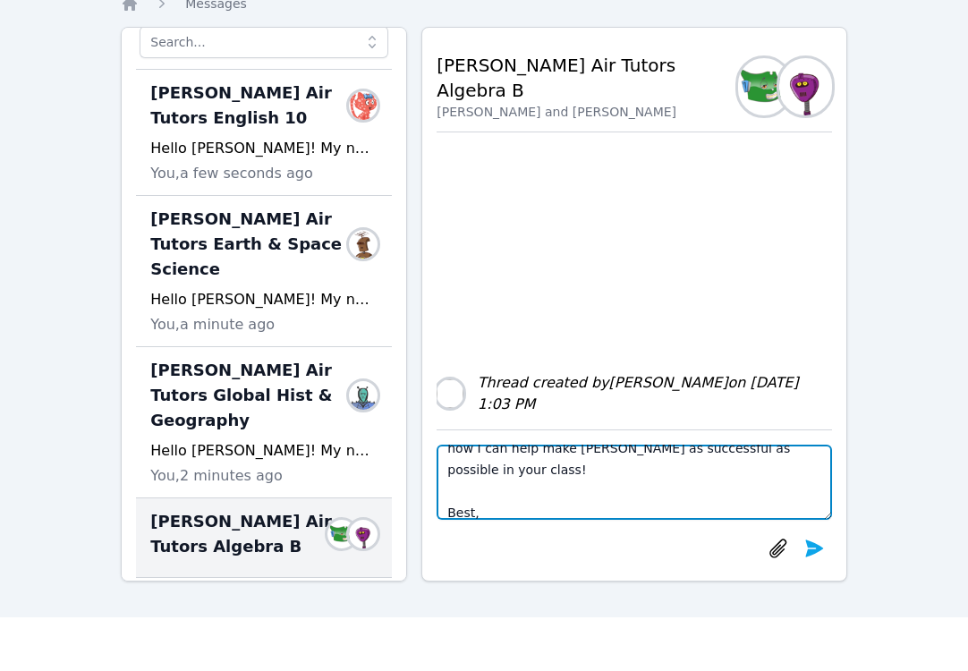
scroll to position [0, 0]
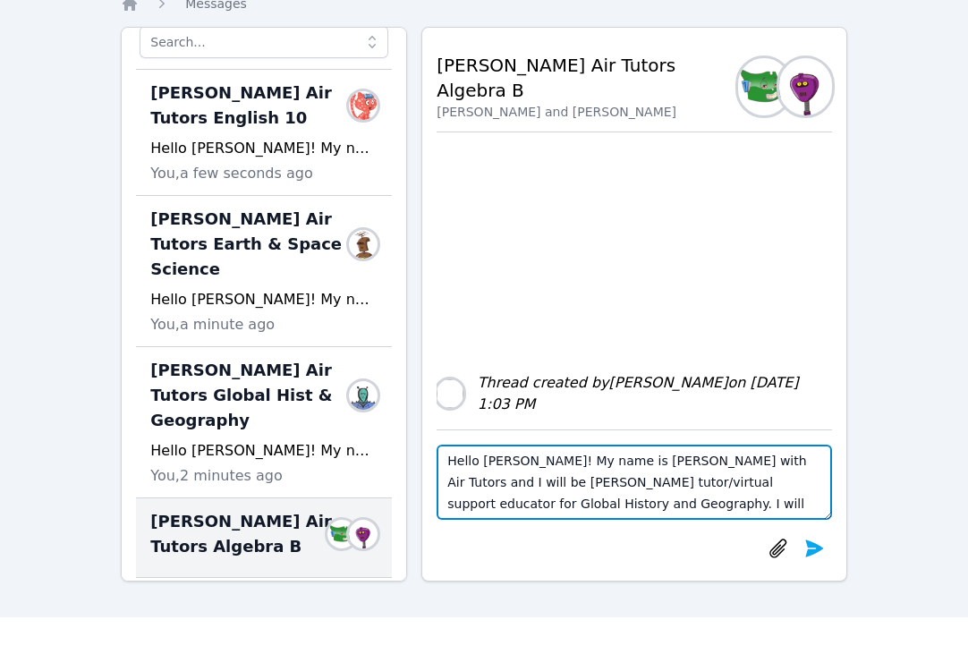
click at [533, 460] on textarea "Hello [PERSON_NAME]! My name is [PERSON_NAME] with Air Tutors and I will be [PE…" at bounding box center [633, 481] width 395 height 75
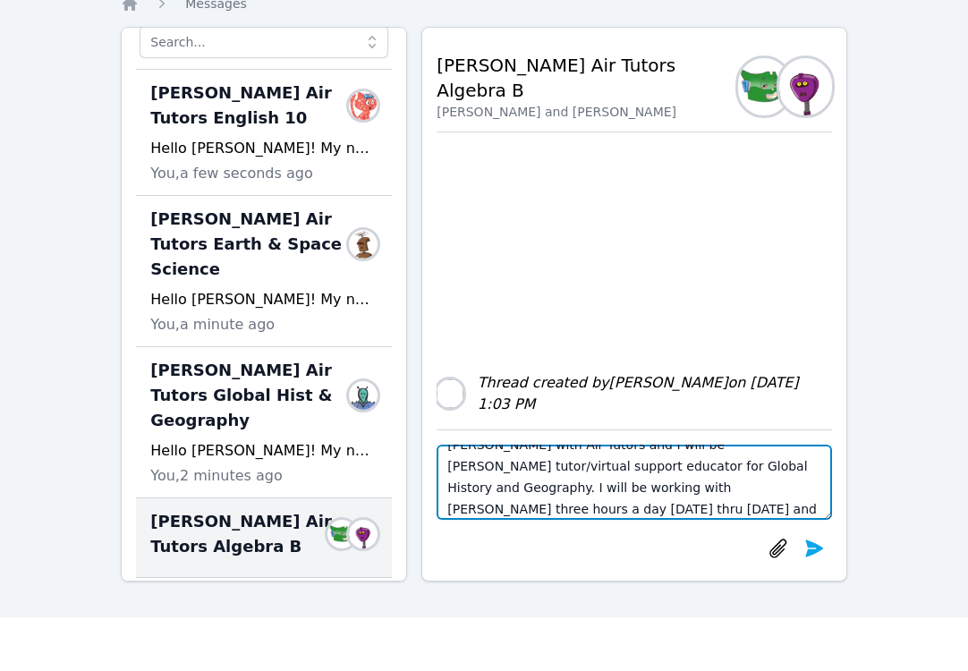
scroll to position [38, 0]
click at [694, 466] on textarea "Hello [PERSON_NAME] and [PERSON_NAME]! My name is [PERSON_NAME] with Air Tutors…" at bounding box center [633, 481] width 395 height 75
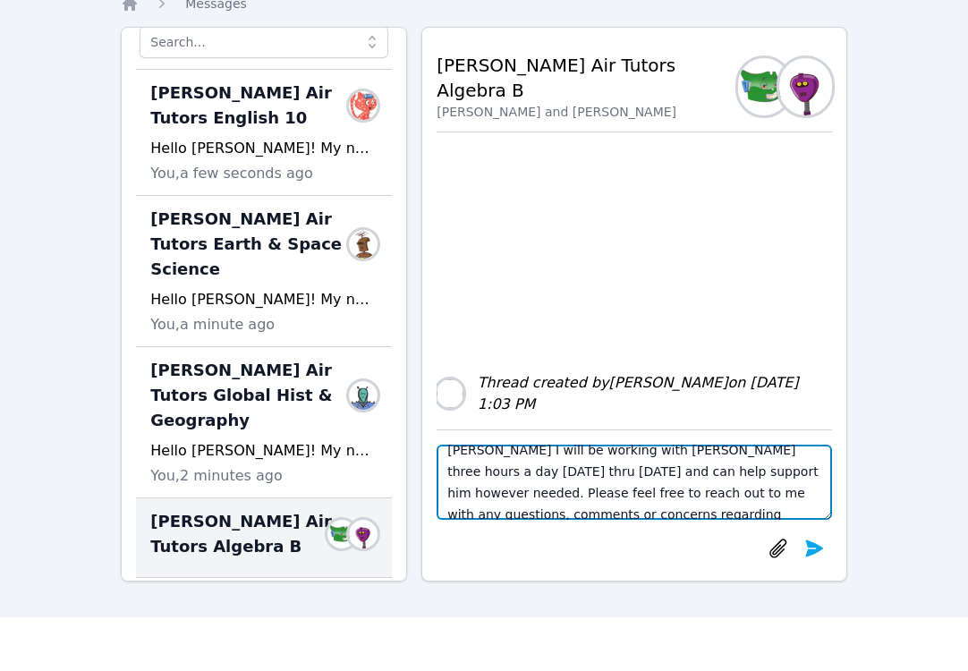
scroll to position [0, 0]
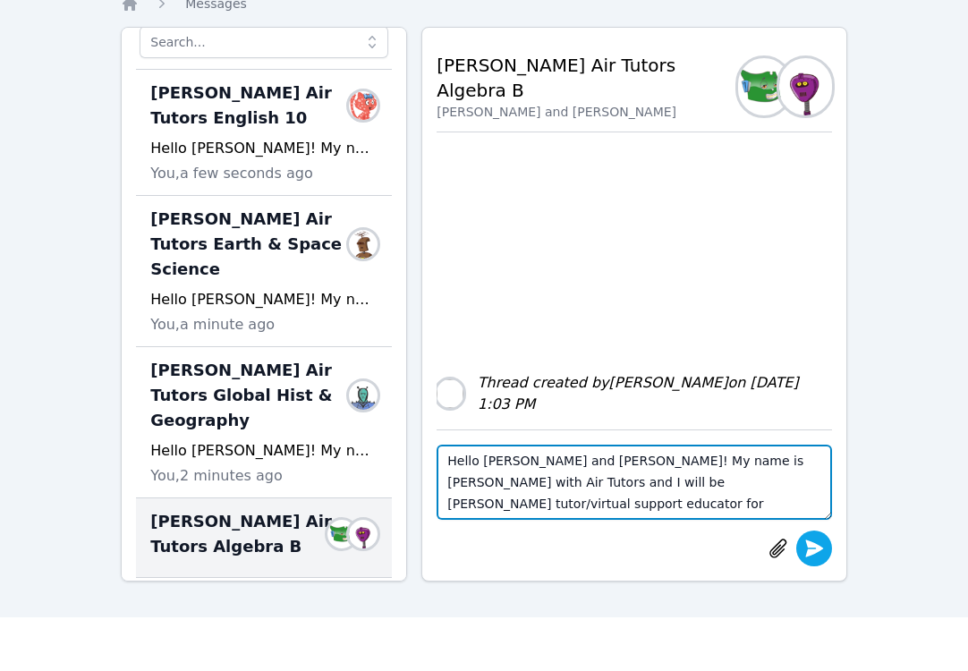
type textarea "Hello [PERSON_NAME] and [PERSON_NAME]! My name is [PERSON_NAME] with Air Tutors…"
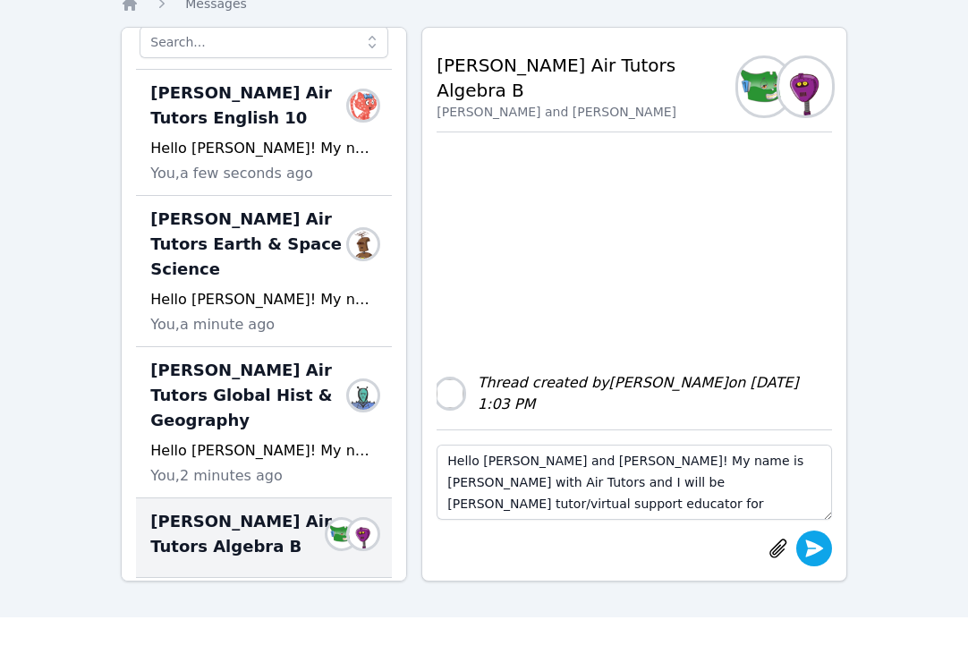
click at [806, 546] on icon "submit" at bounding box center [813, 547] width 21 height 21
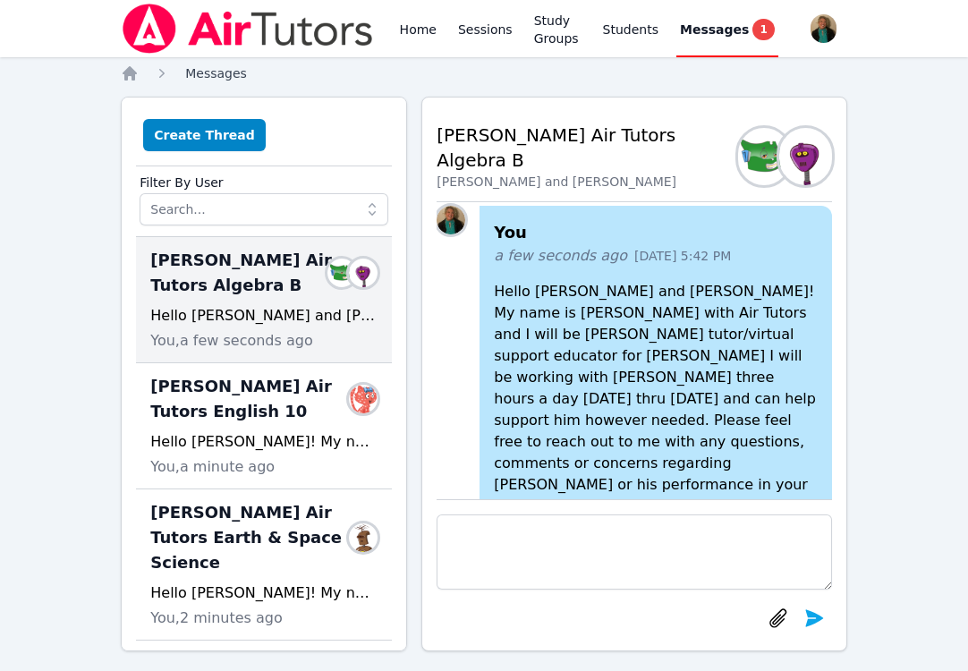
click at [217, 69] on span "Messages" at bounding box center [216, 73] width 62 height 14
click at [417, 32] on link "Home" at bounding box center [418, 28] width 44 height 57
